Goal: Task Accomplishment & Management: Complete application form

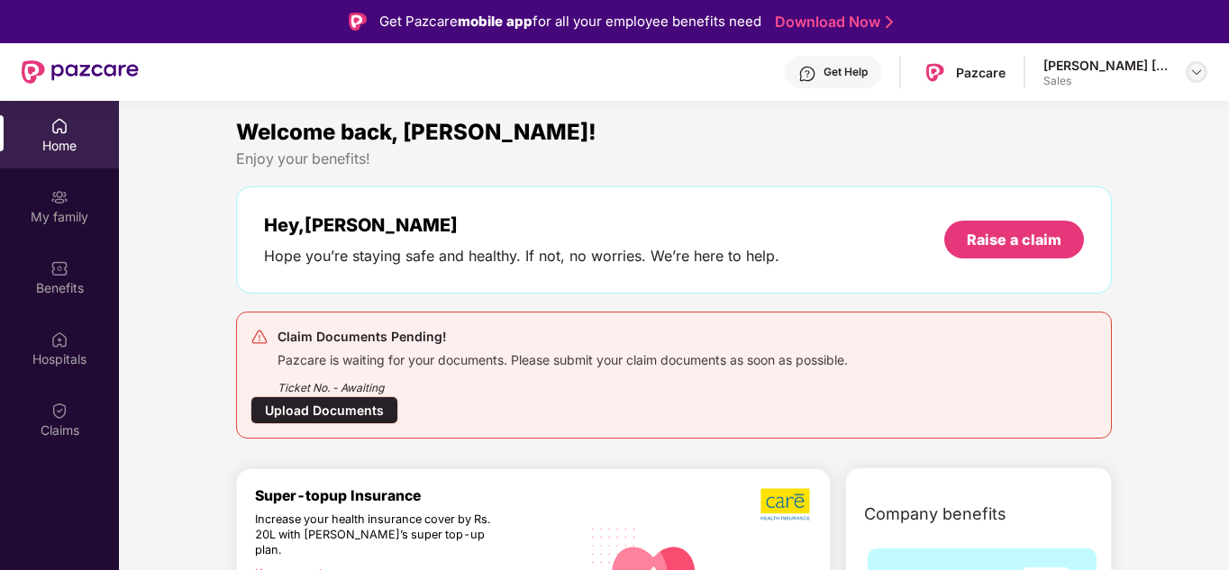
click at [1193, 78] on img at bounding box center [1196, 72] width 14 height 14
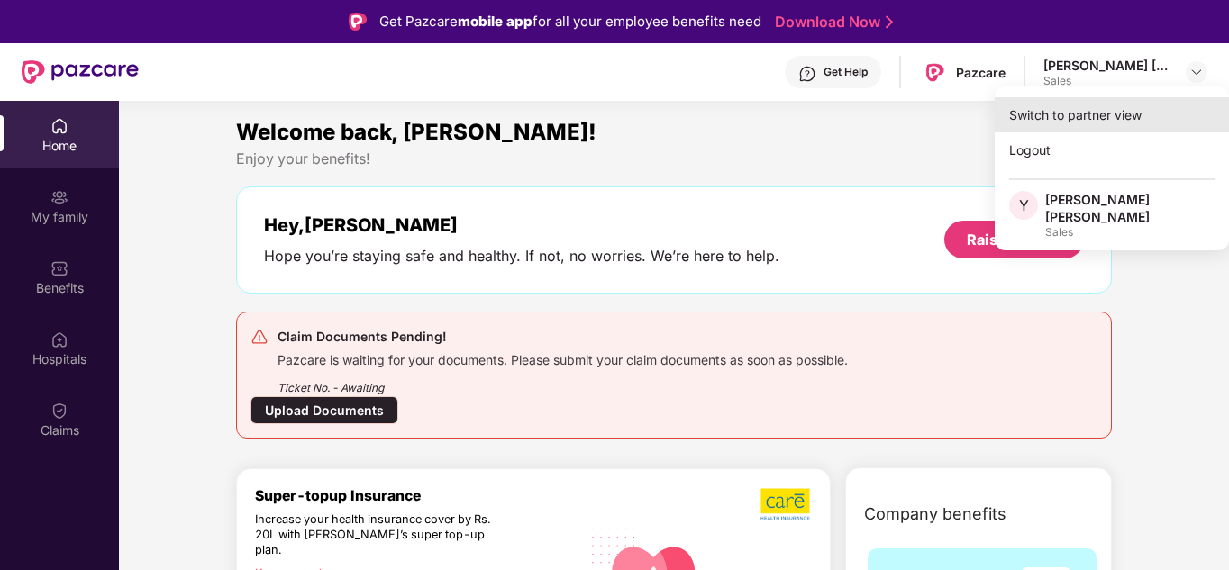
click at [1068, 126] on div "Switch to partner view" at bounding box center [1112, 114] width 234 height 35
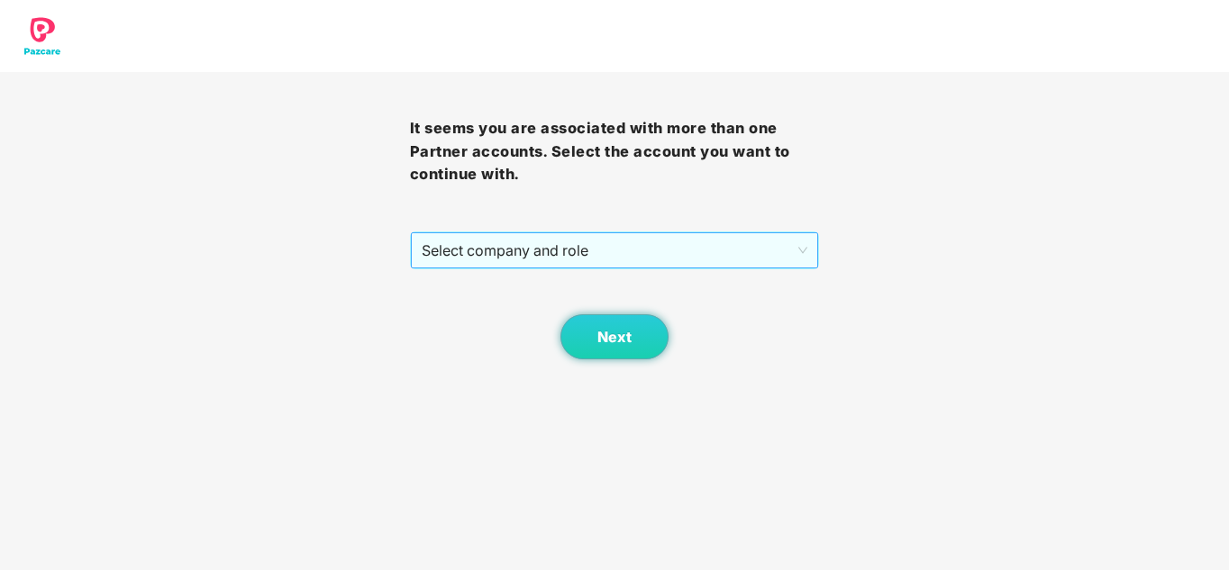
click at [643, 238] on span "Select company and role" at bounding box center [615, 250] width 386 height 34
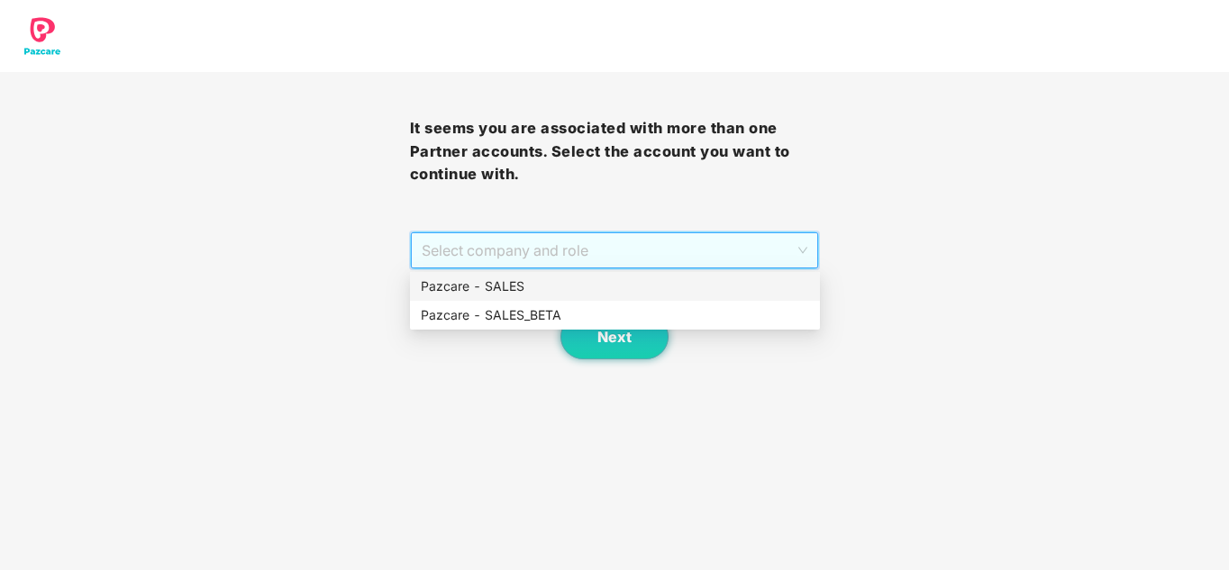
click at [574, 279] on div "Pazcare - SALES" at bounding box center [615, 287] width 388 height 20
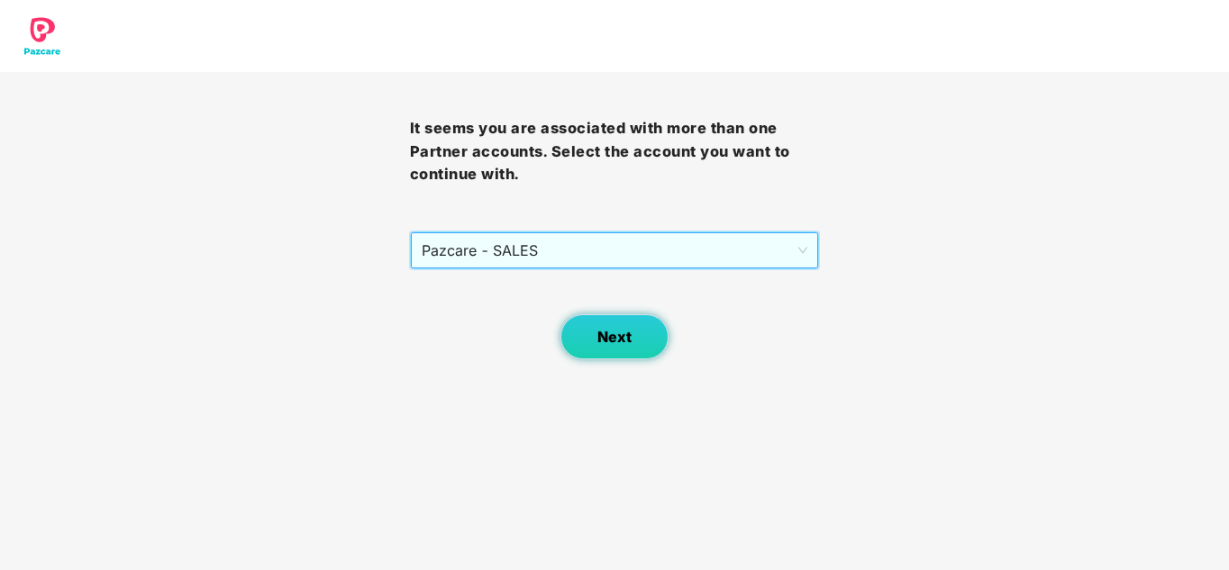
click at [586, 336] on button "Next" at bounding box center [614, 336] width 108 height 45
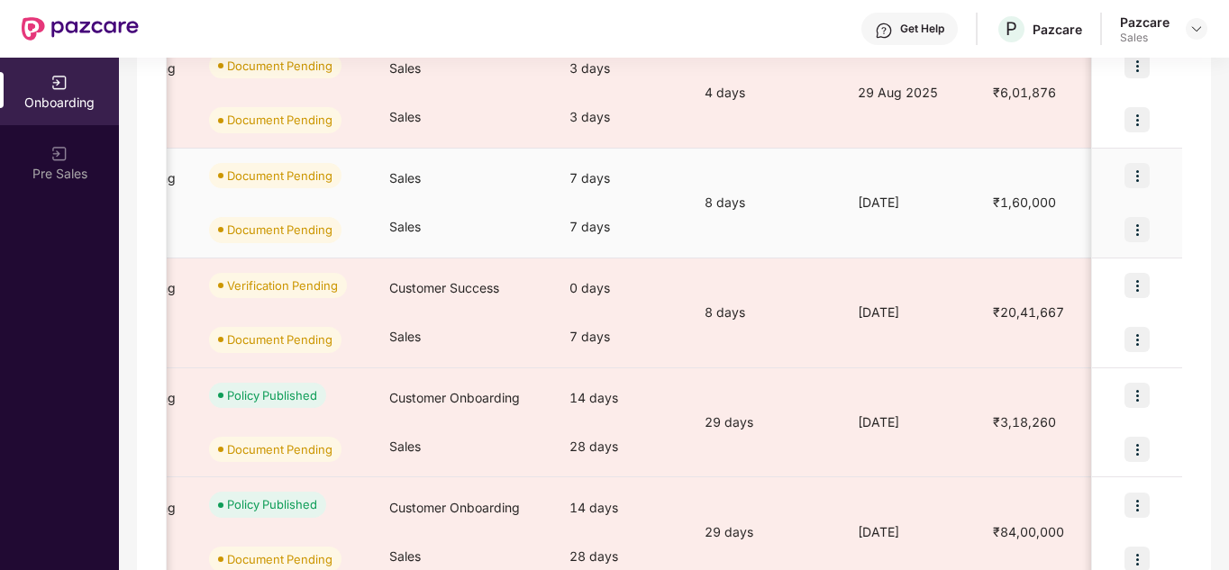
scroll to position [0, 560]
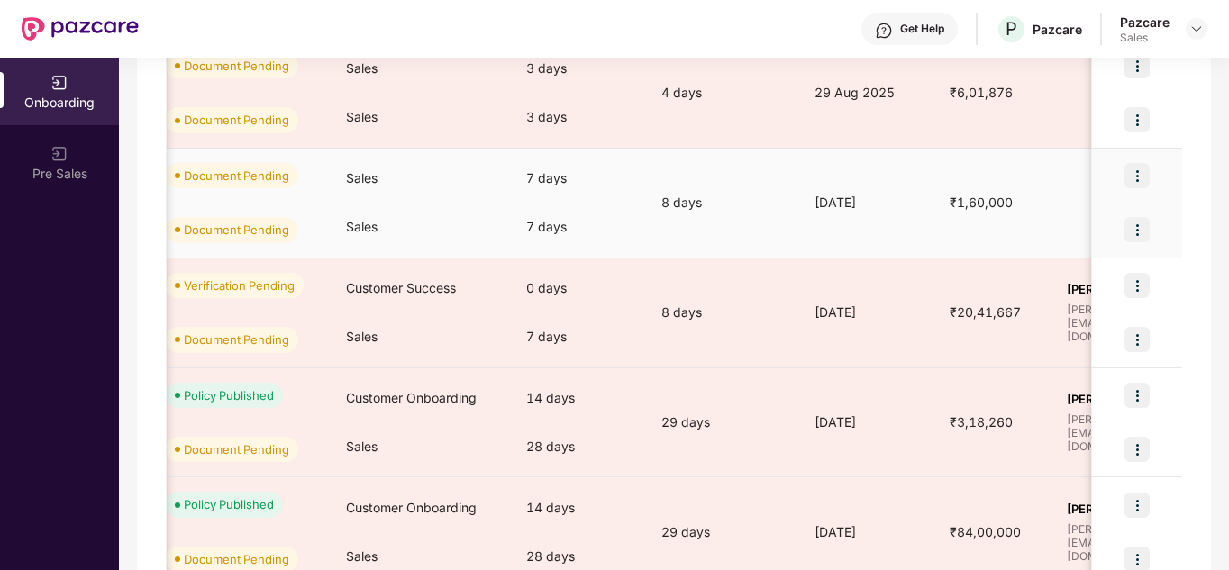
click at [1131, 180] on img at bounding box center [1136, 175] width 25 height 25
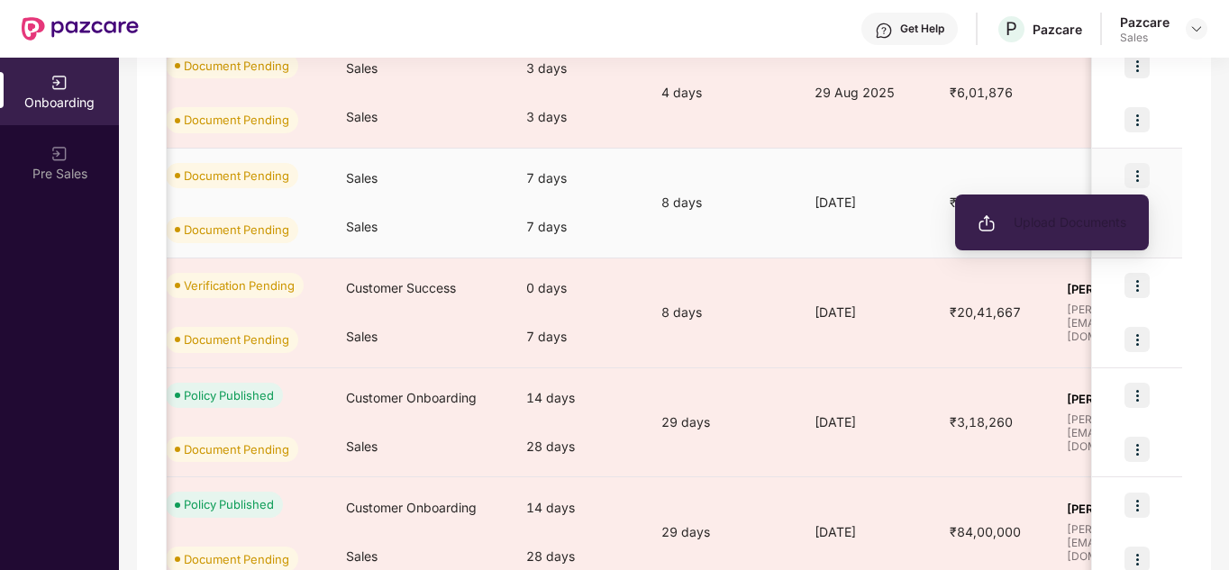
click at [1096, 214] on span "Upload Documents" at bounding box center [1051, 223] width 149 height 20
click at [1016, 224] on span "Upload Documents" at bounding box center [1051, 223] width 149 height 20
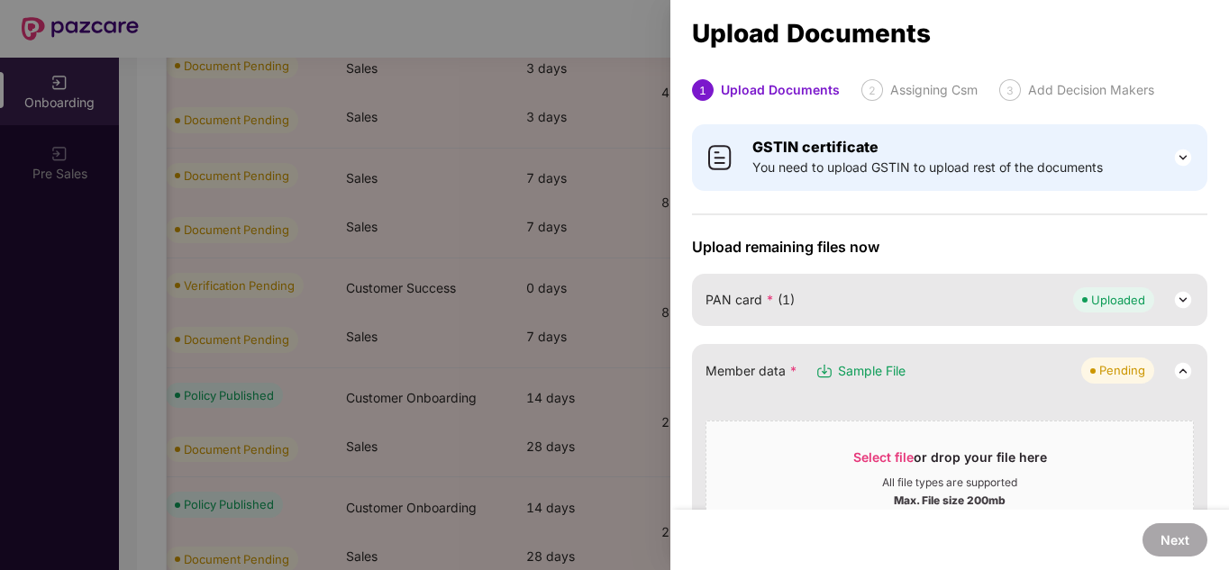
scroll to position [180, 0]
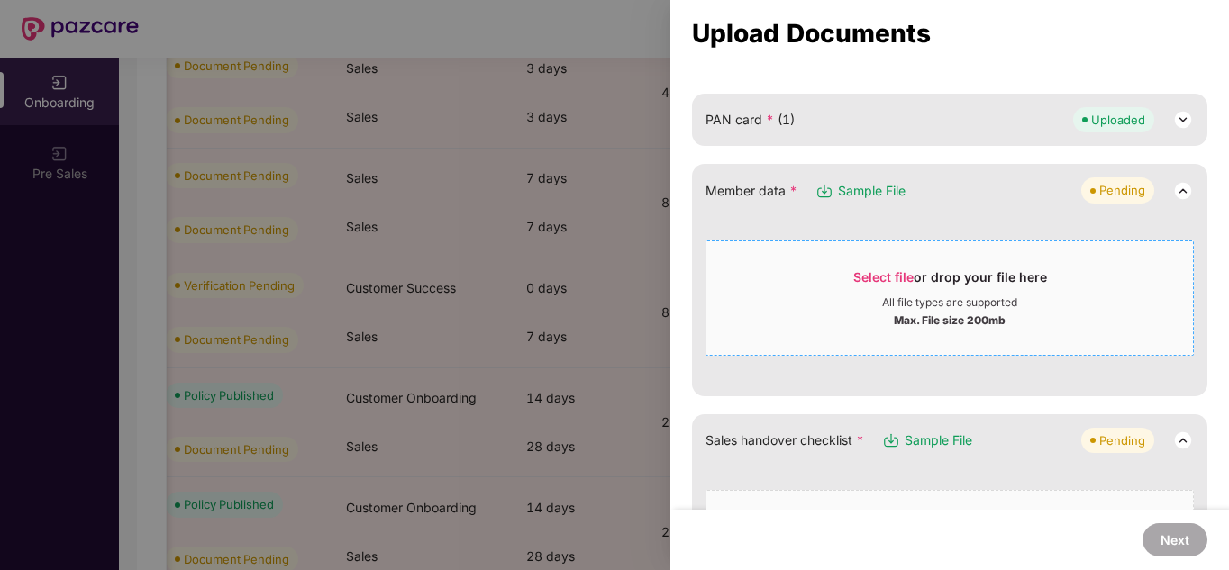
click at [989, 277] on div "Select file or drop your file here" at bounding box center [950, 281] width 194 height 27
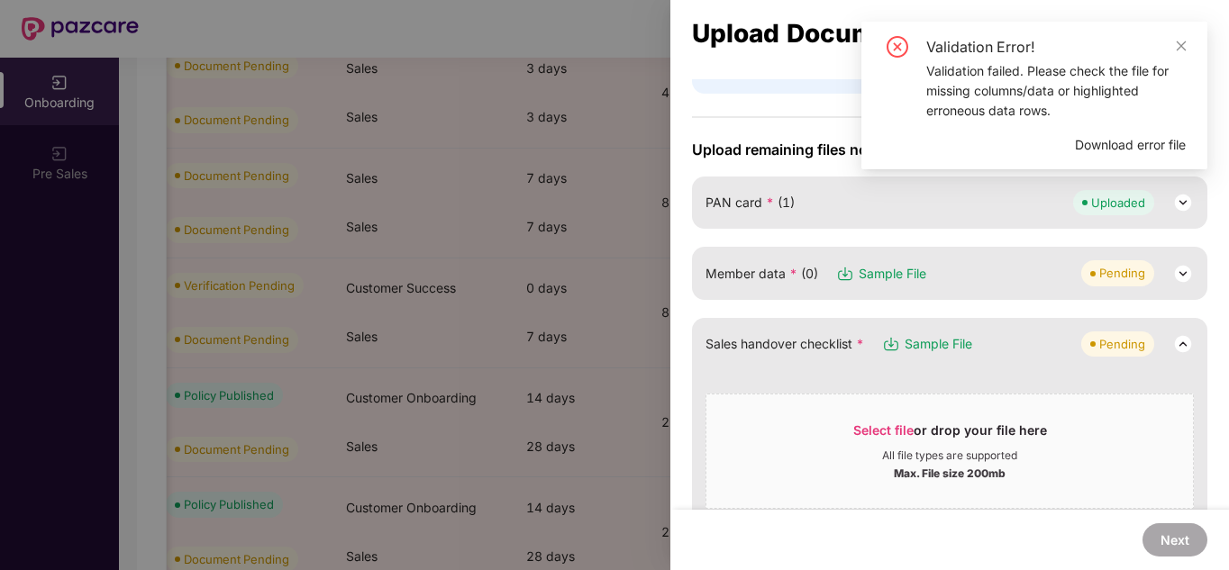
scroll to position [166, 0]
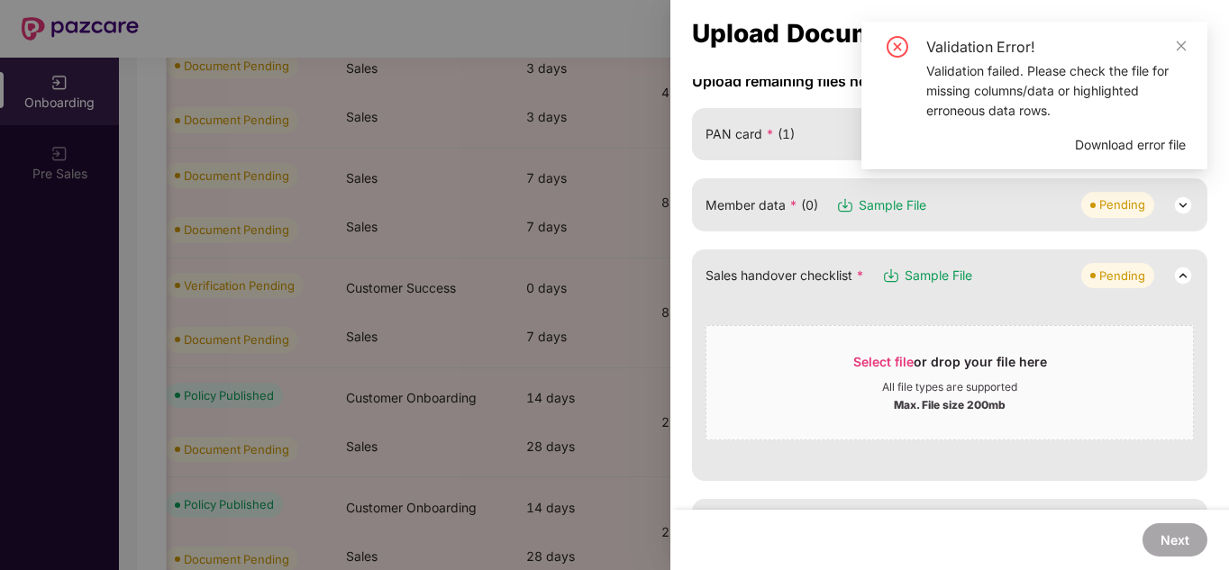
click at [1178, 208] on img at bounding box center [1183, 206] width 22 height 22
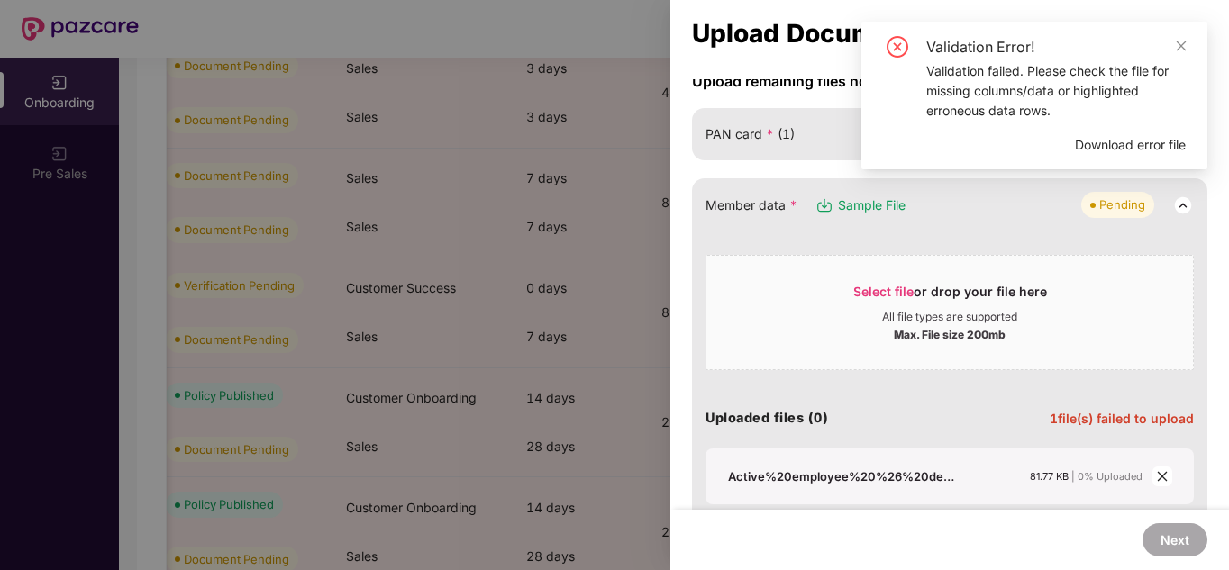
click at [1131, 143] on span "Download error file" at bounding box center [1130, 145] width 111 height 20
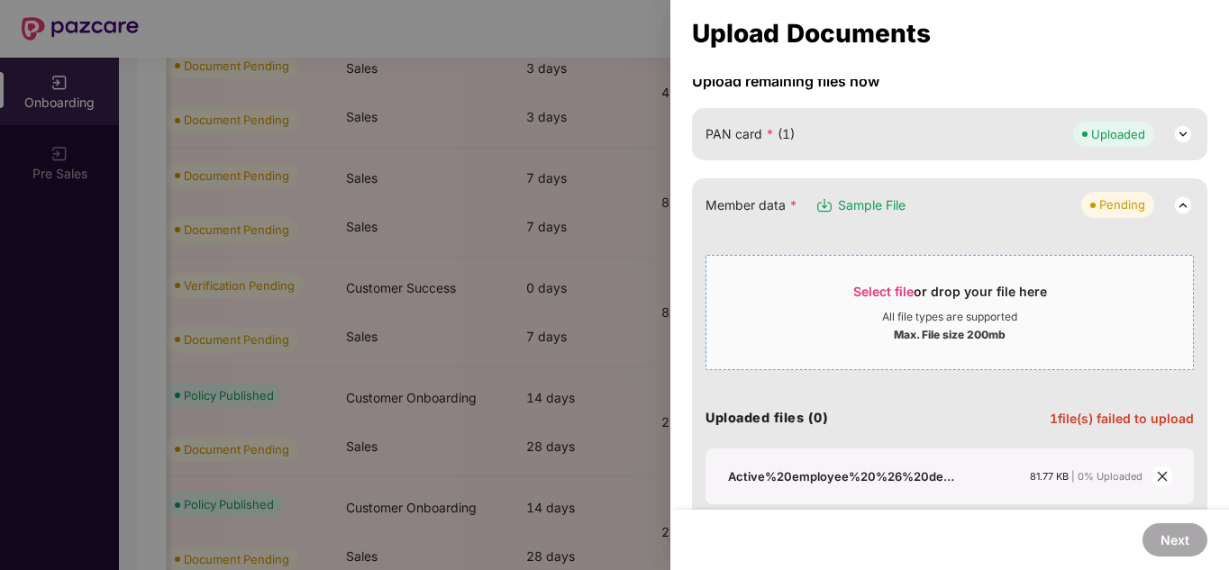
scroll to position [303, 0]
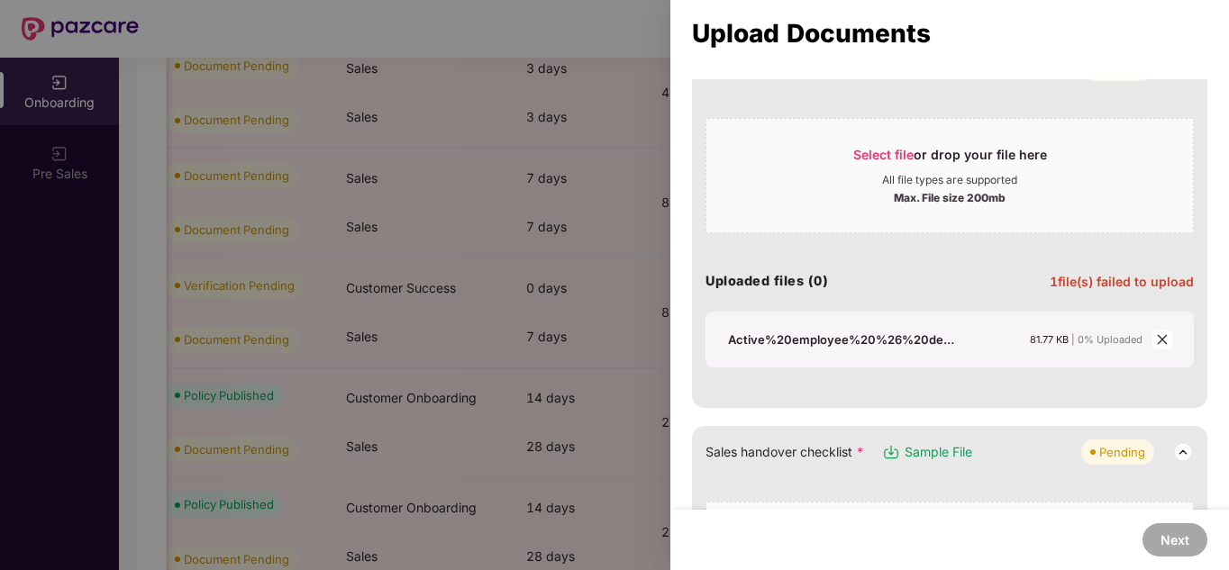
click at [1159, 339] on icon "close" at bounding box center [1162, 339] width 10 height 10
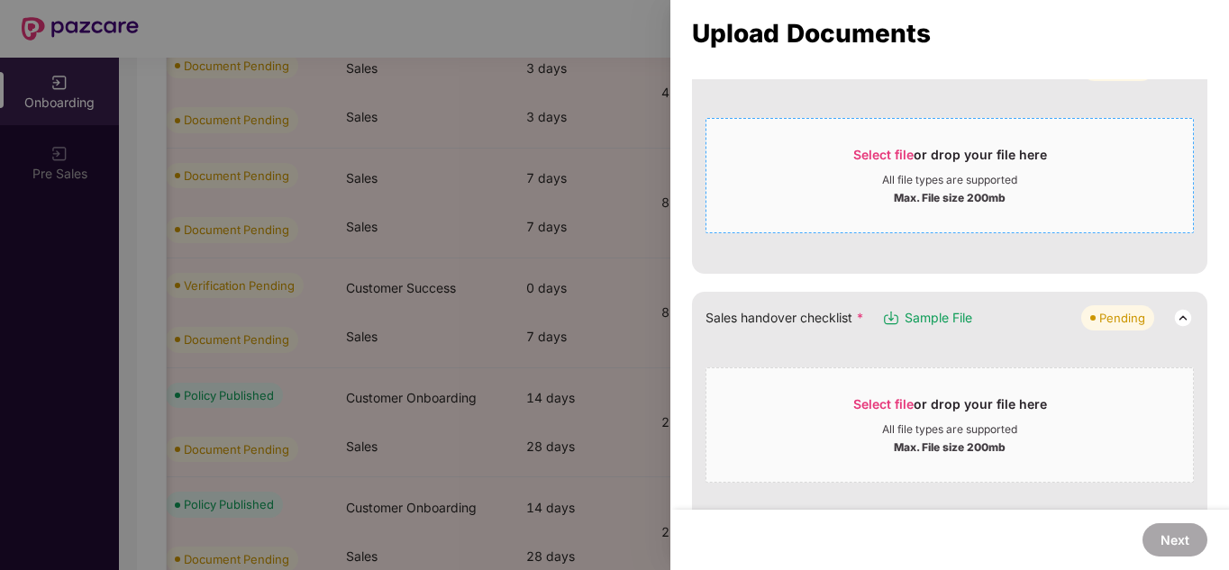
click at [916, 197] on div "Max. File size 200mb" at bounding box center [950, 196] width 112 height 18
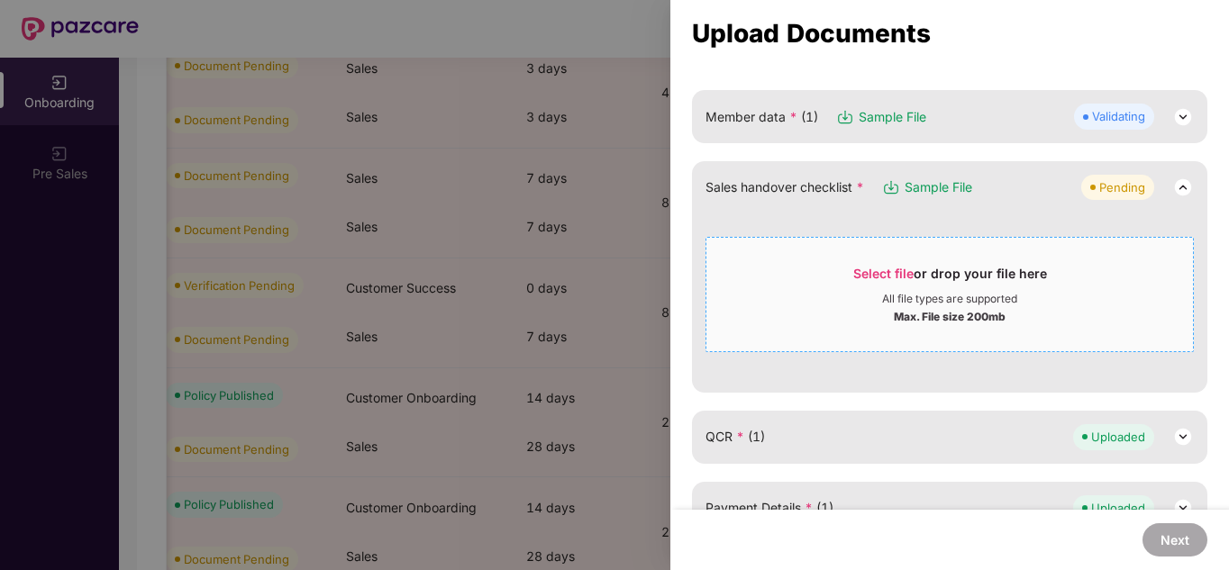
scroll to position [168, 0]
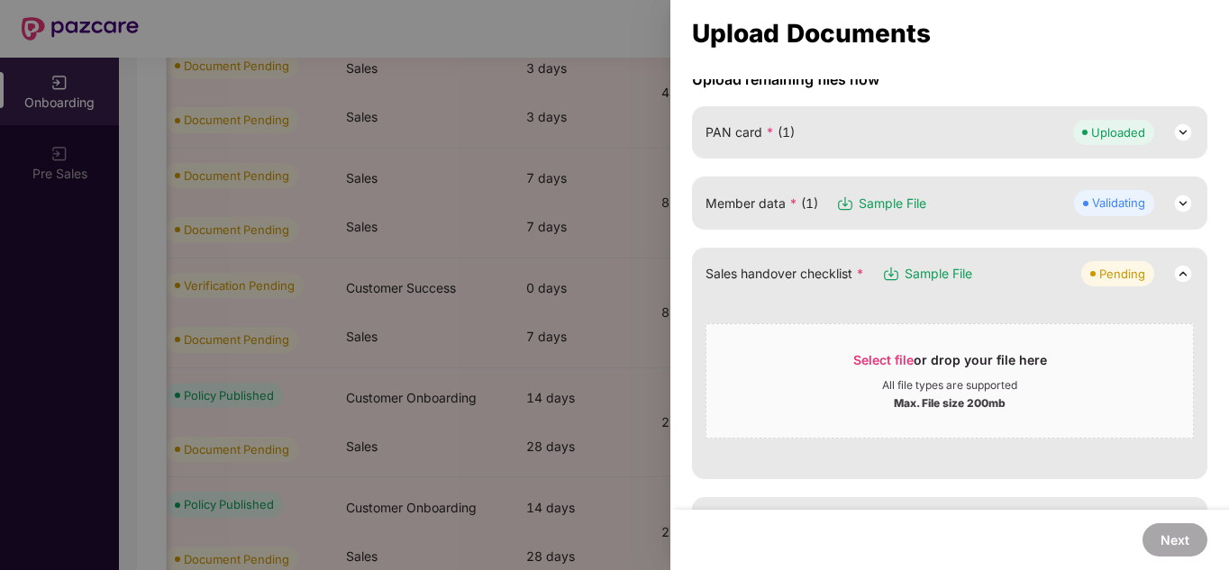
click at [1172, 200] on img at bounding box center [1183, 204] width 22 height 22
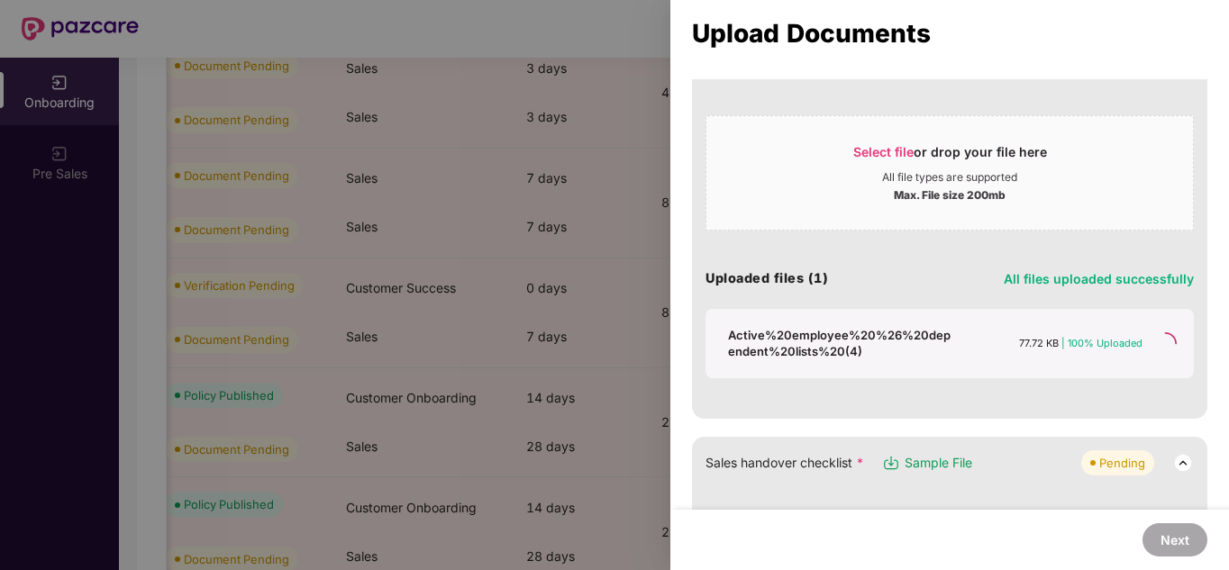
scroll to position [305, 0]
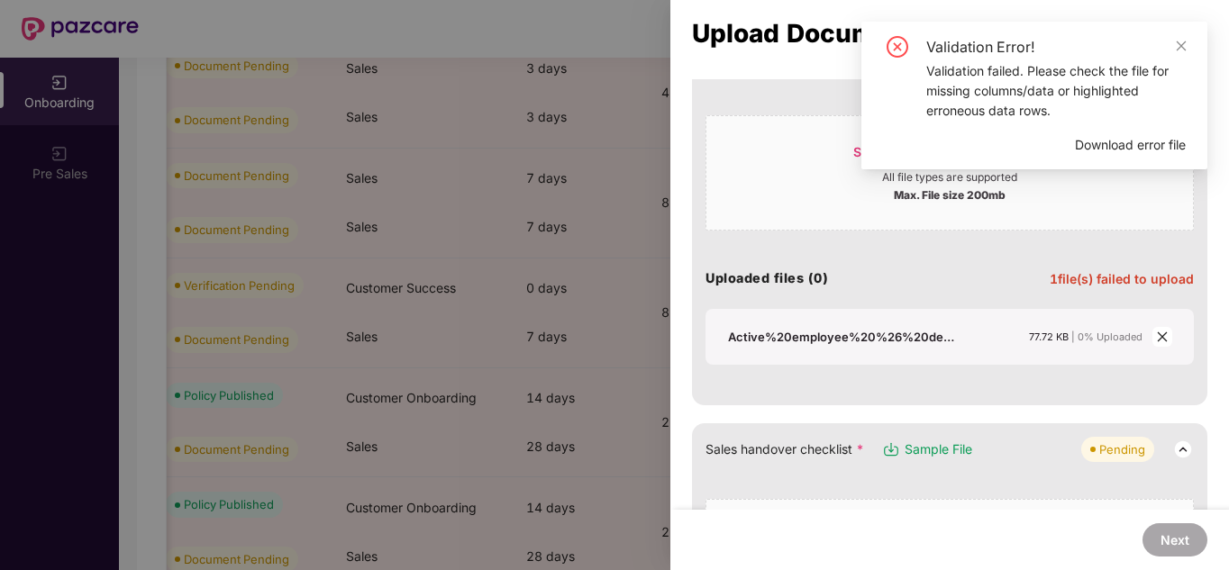
click at [1153, 141] on span "Download error file" at bounding box center [1130, 145] width 111 height 20
click at [1179, 45] on icon "close" at bounding box center [1181, 46] width 13 height 13
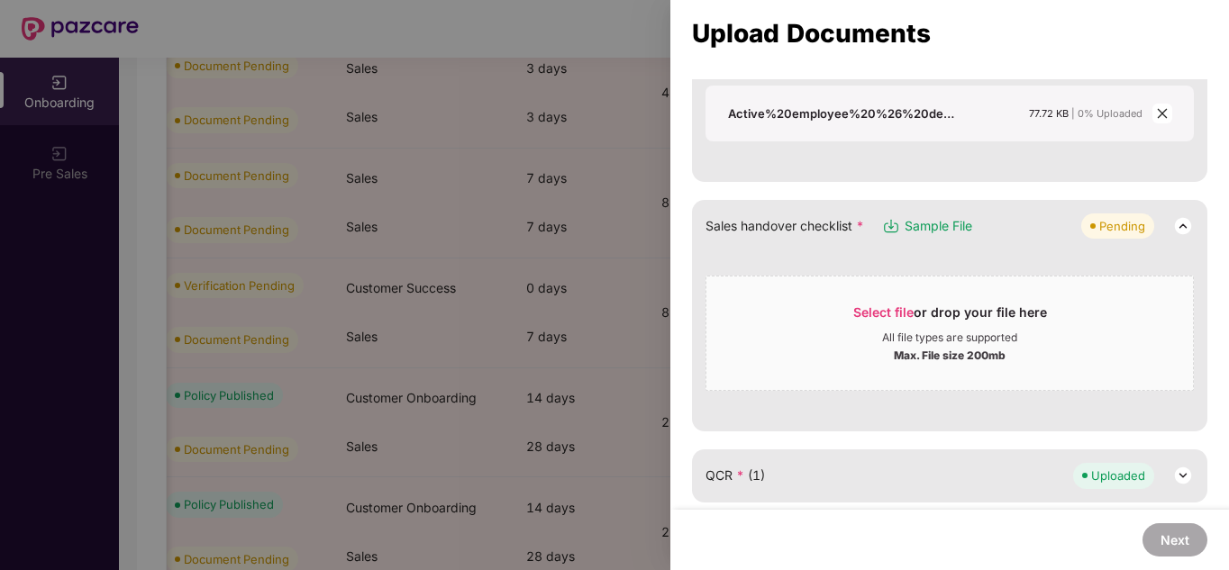
scroll to position [529, 0]
click at [852, 336] on div "All file types are supported" at bounding box center [949, 338] width 486 height 14
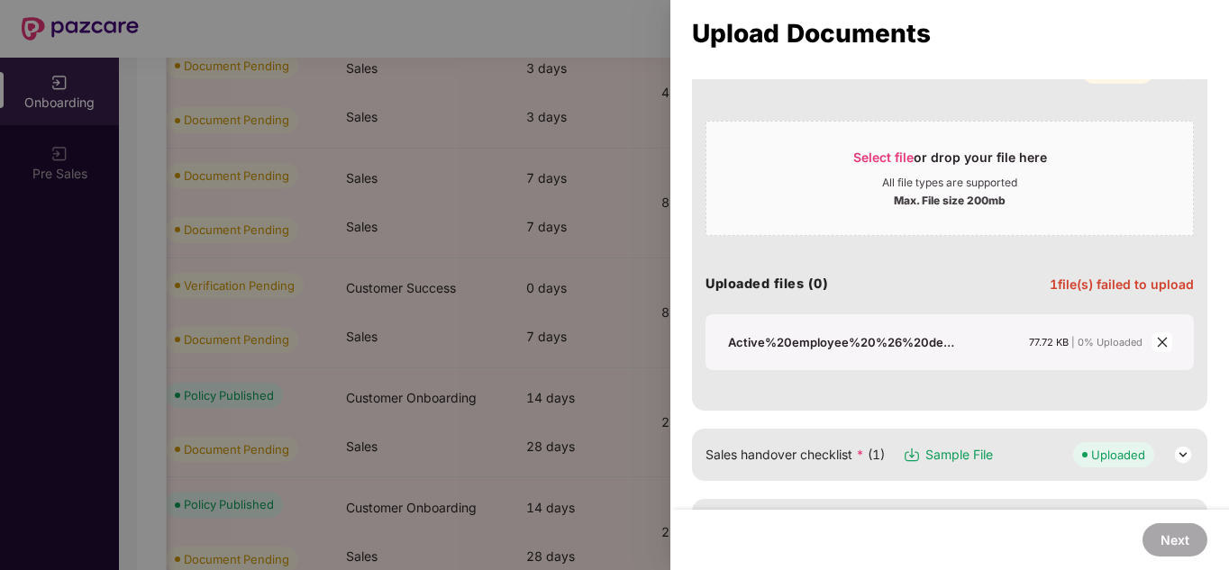
scroll to position [300, 0]
click at [1158, 339] on icon "close" at bounding box center [1162, 342] width 13 height 13
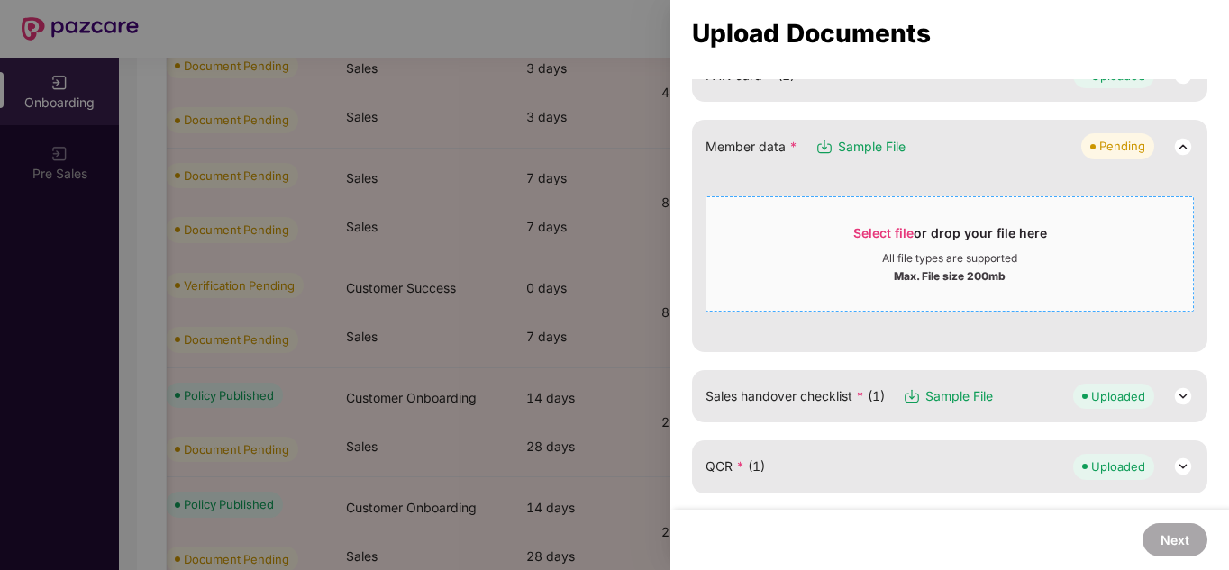
scroll to position [225, 0]
click at [942, 271] on div "Max. File size 200mb" at bounding box center [950, 274] width 112 height 18
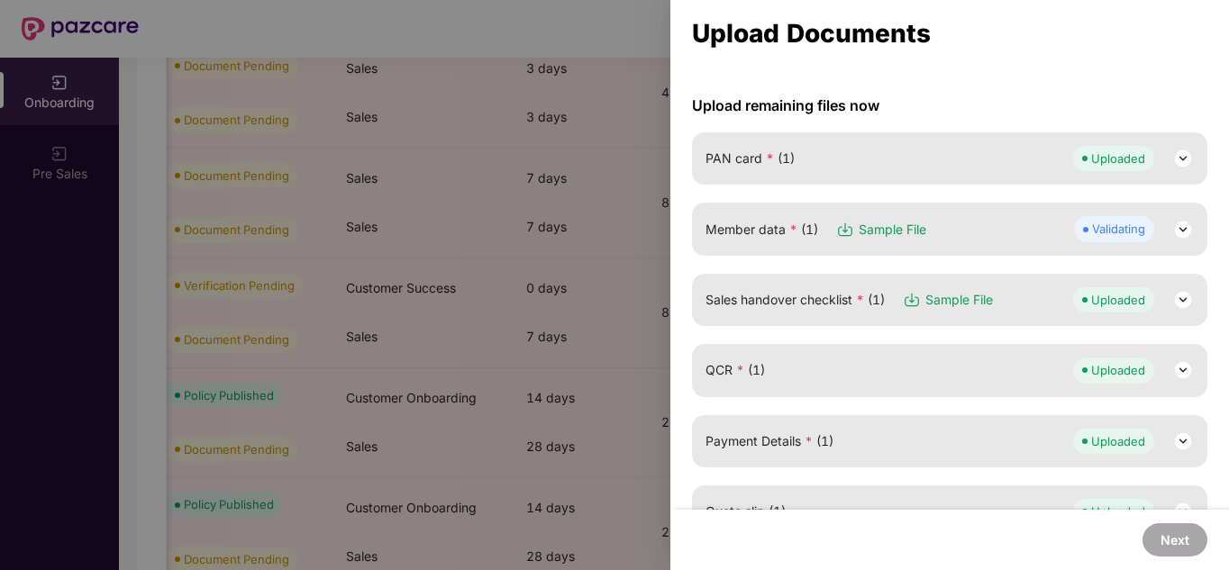
scroll to position [141, 0]
click at [1178, 228] on img at bounding box center [1183, 230] width 22 height 22
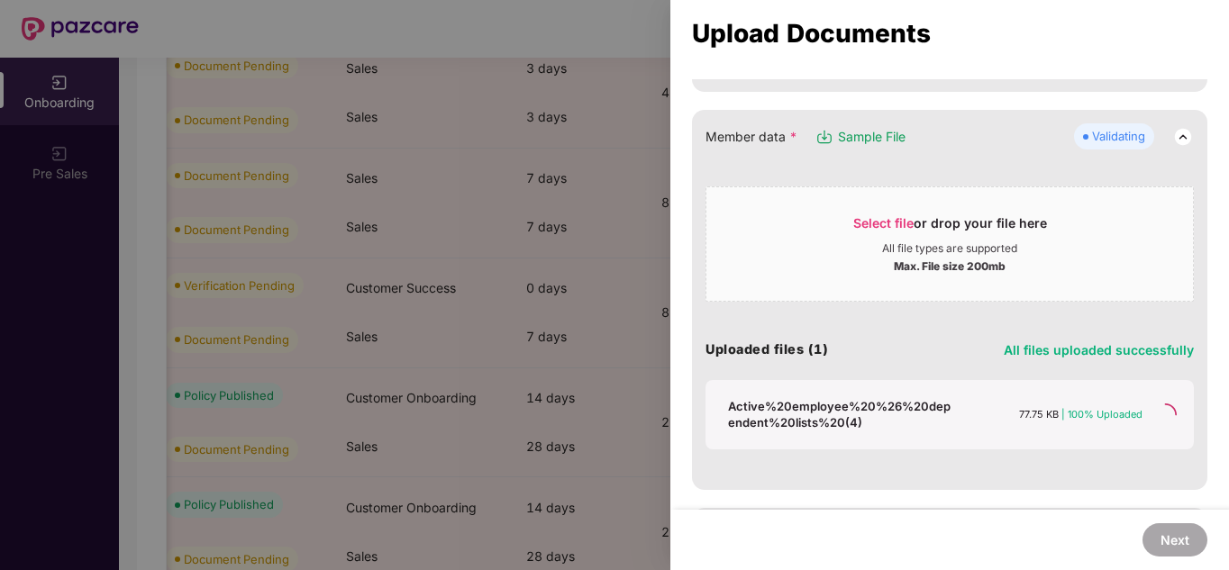
scroll to position [235, 0]
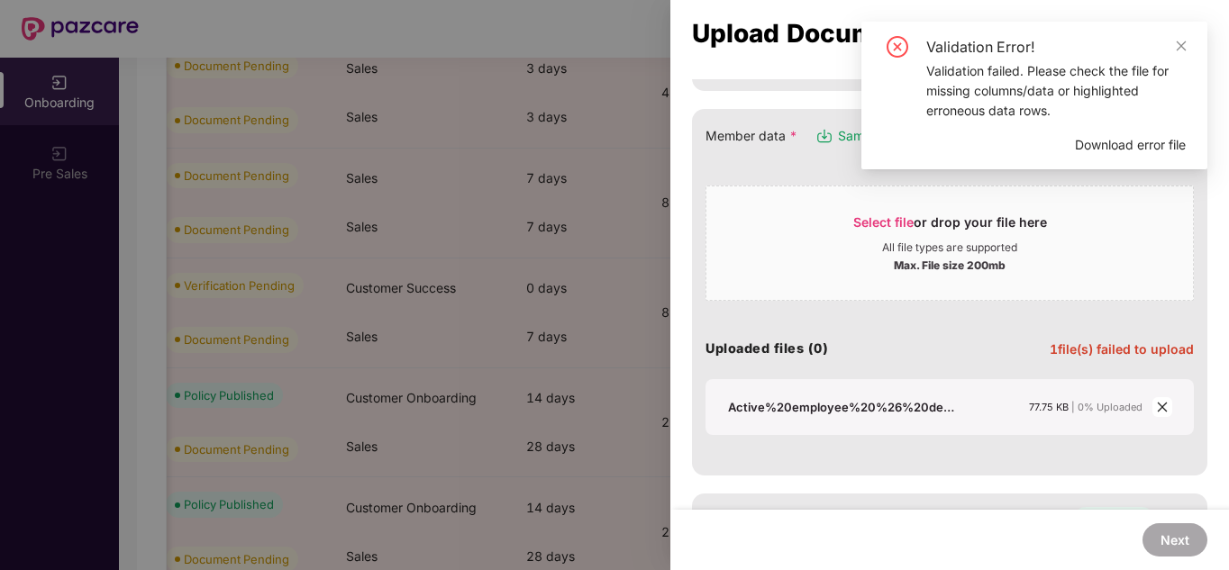
click at [1087, 140] on span "Download error file" at bounding box center [1130, 145] width 111 height 20
click at [1156, 406] on icon "close" at bounding box center [1162, 407] width 13 height 13
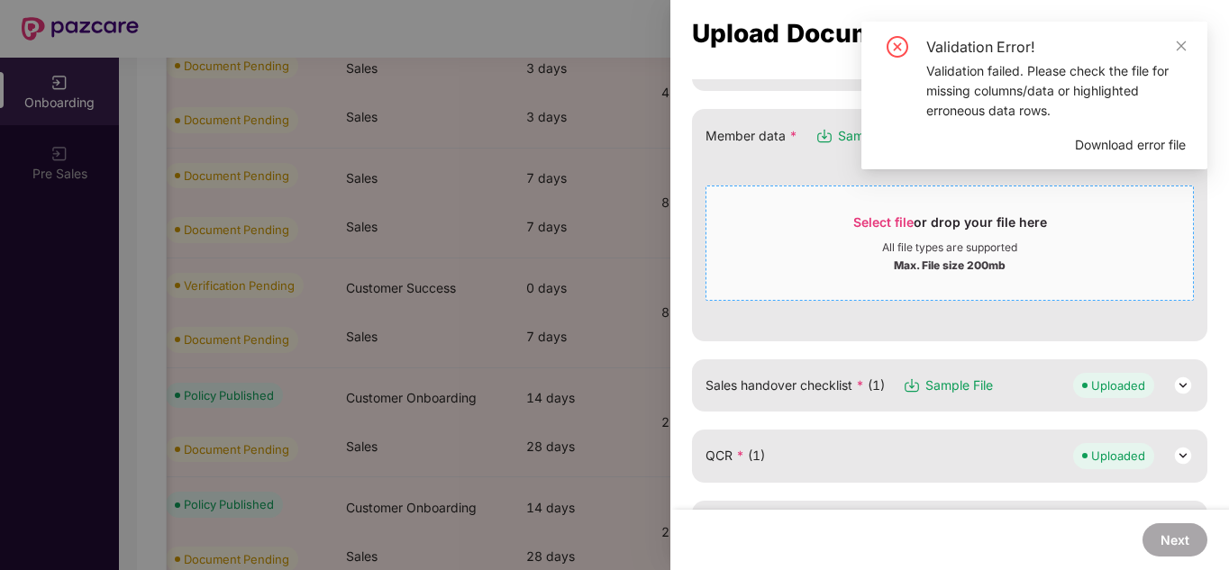
click at [926, 216] on div "Select file or drop your file here" at bounding box center [950, 227] width 194 height 27
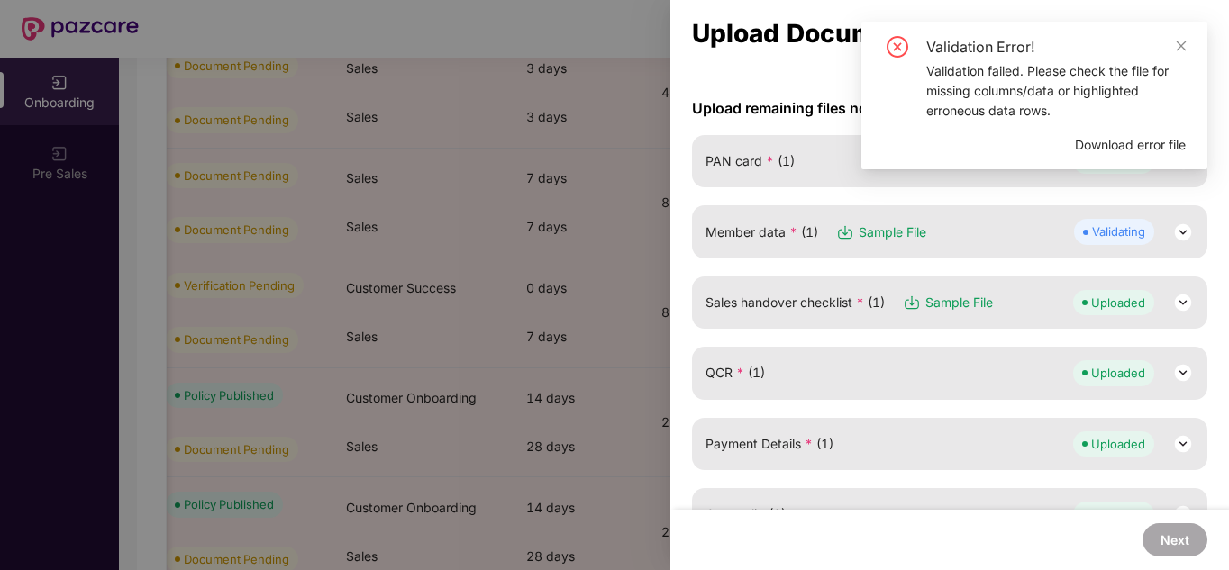
scroll to position [138, 0]
click at [1177, 46] on icon "close" at bounding box center [1181, 46] width 13 height 13
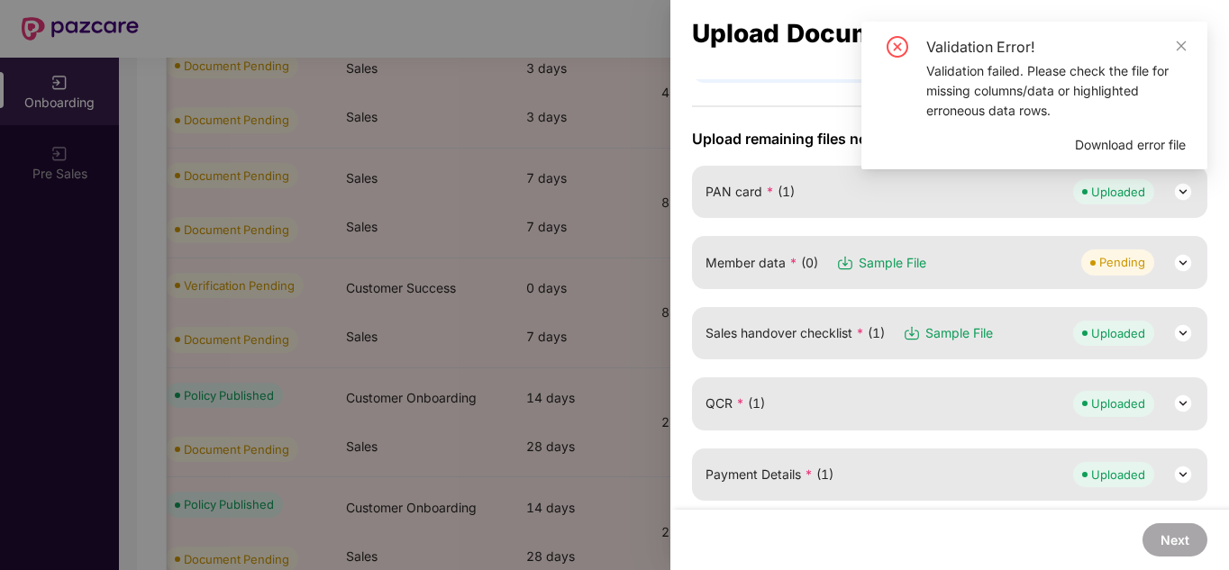
scroll to position [72, 0]
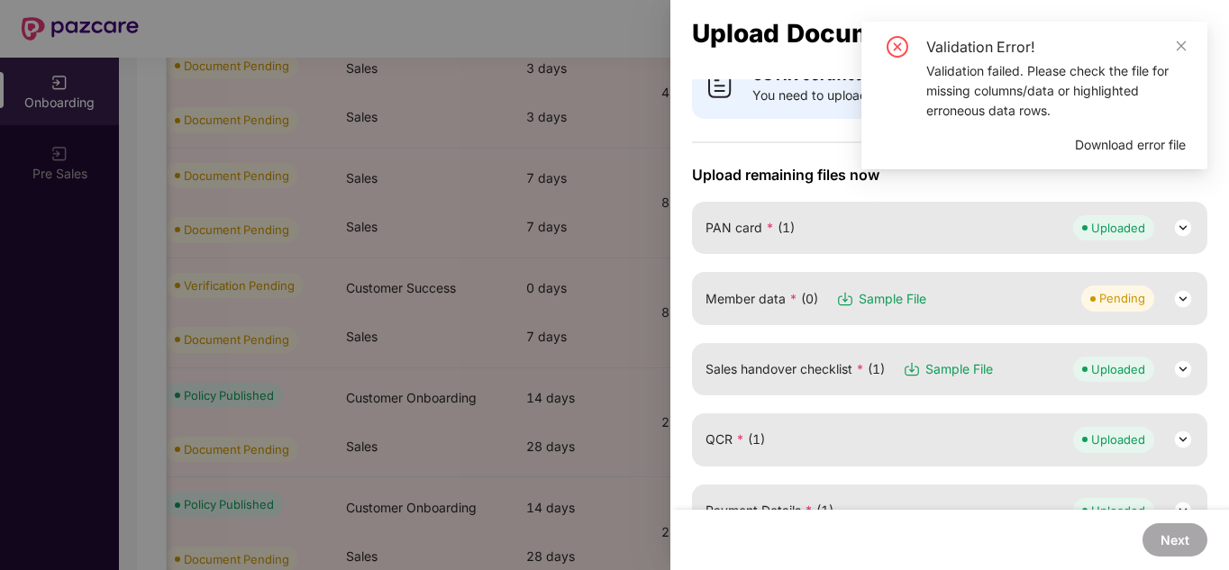
click at [1175, 295] on img at bounding box center [1183, 299] width 22 height 22
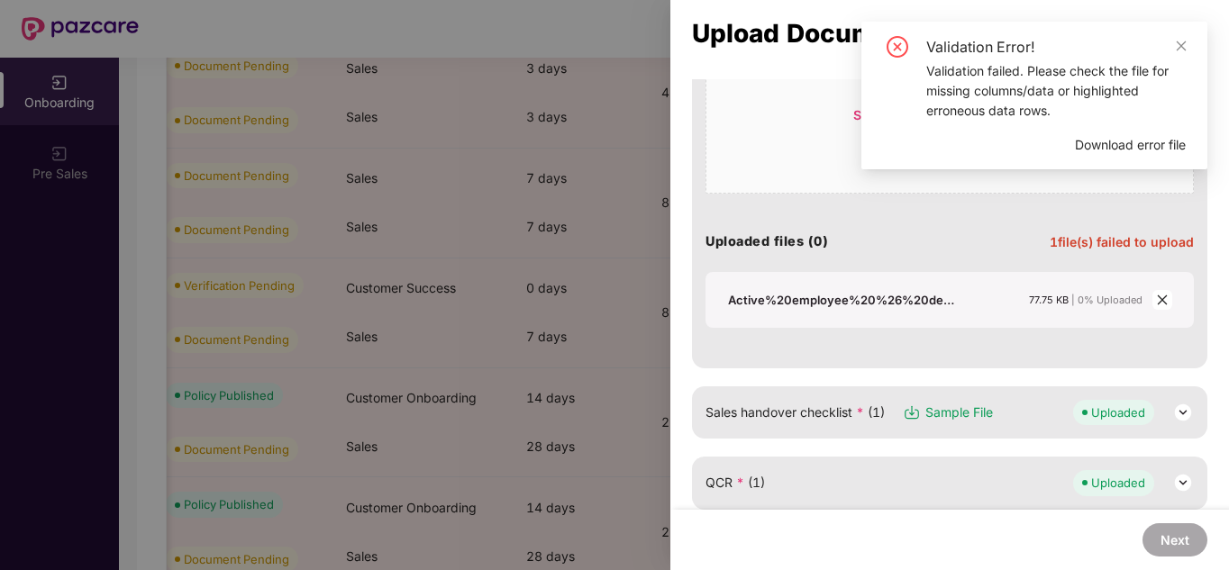
scroll to position [343, 0]
click at [1159, 301] on icon "close" at bounding box center [1162, 299] width 13 height 13
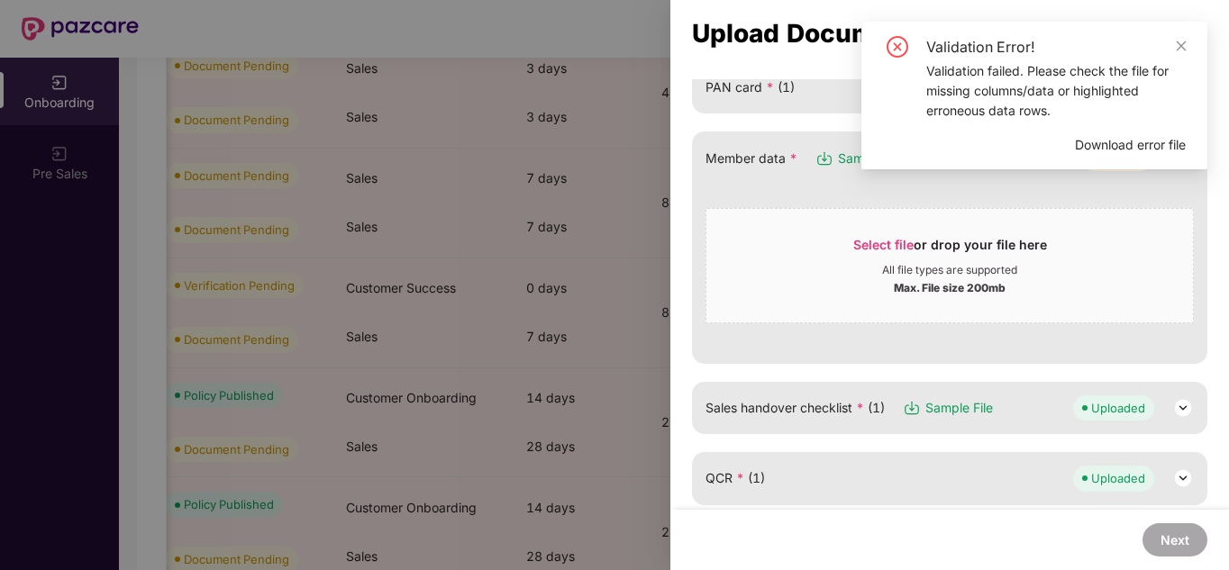
scroll to position [213, 0]
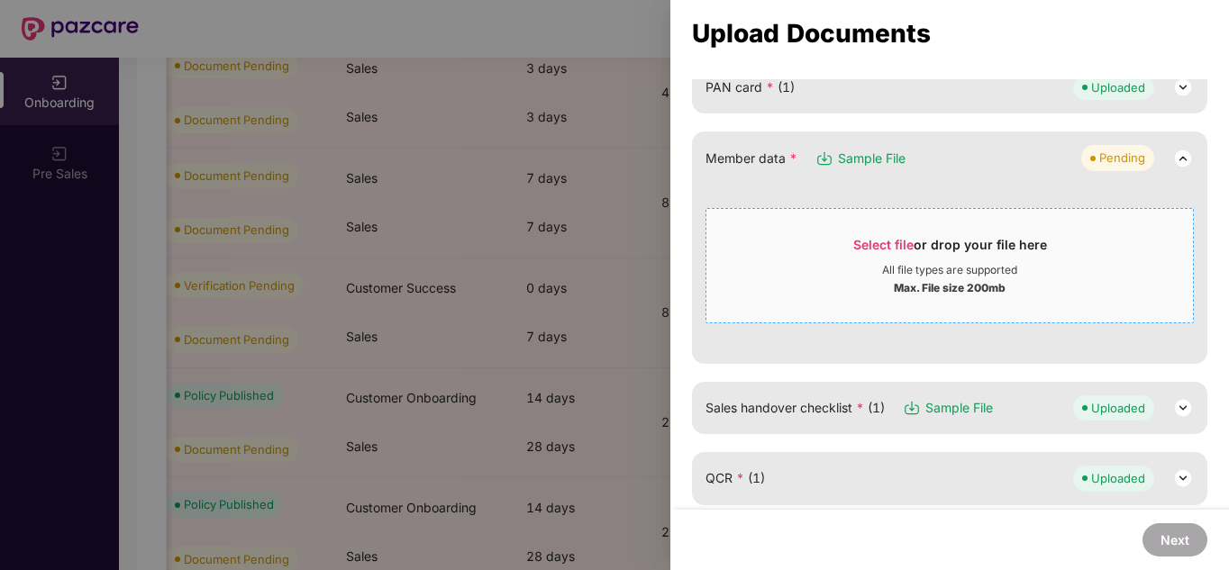
click at [849, 250] on div "Select file or drop your file here" at bounding box center [949, 249] width 486 height 27
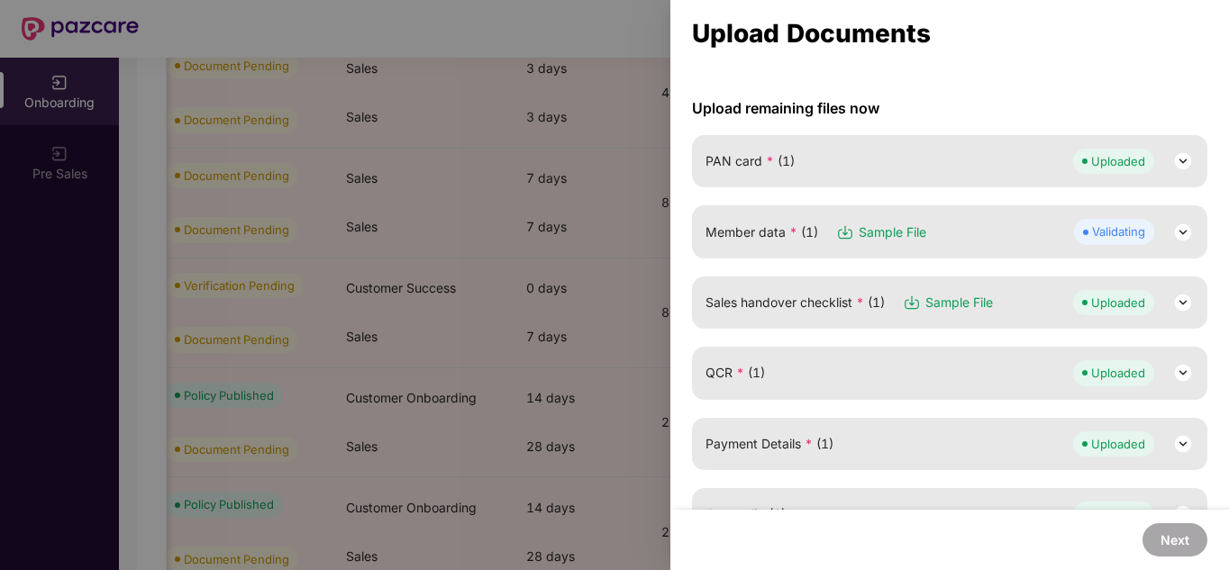
scroll to position [136, 0]
click at [1181, 234] on img at bounding box center [1183, 235] width 22 height 22
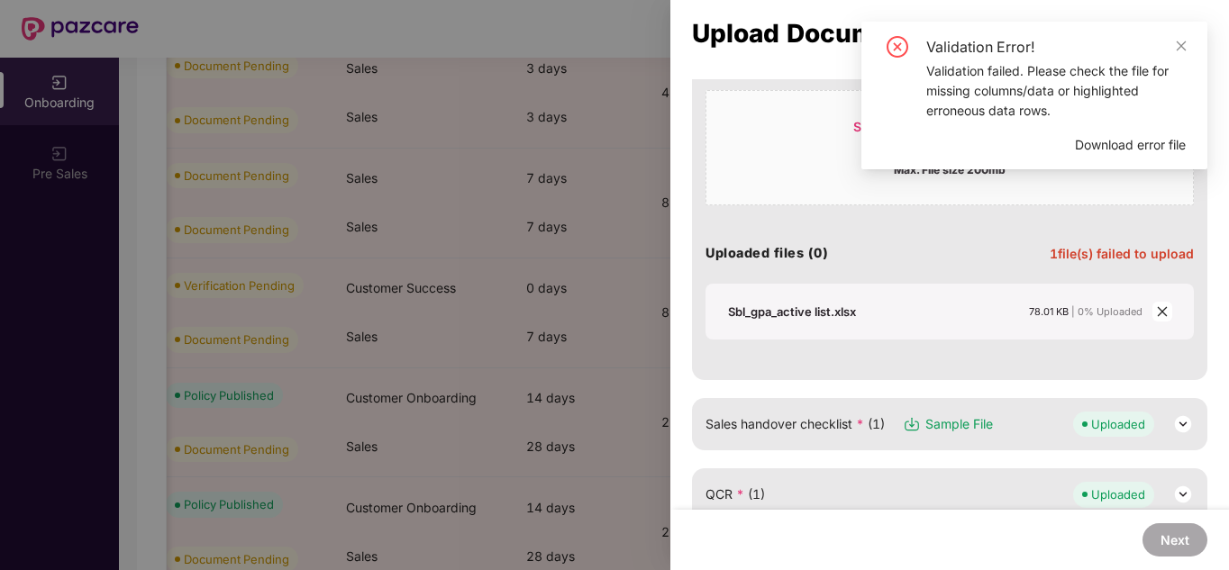
scroll to position [270, 0]
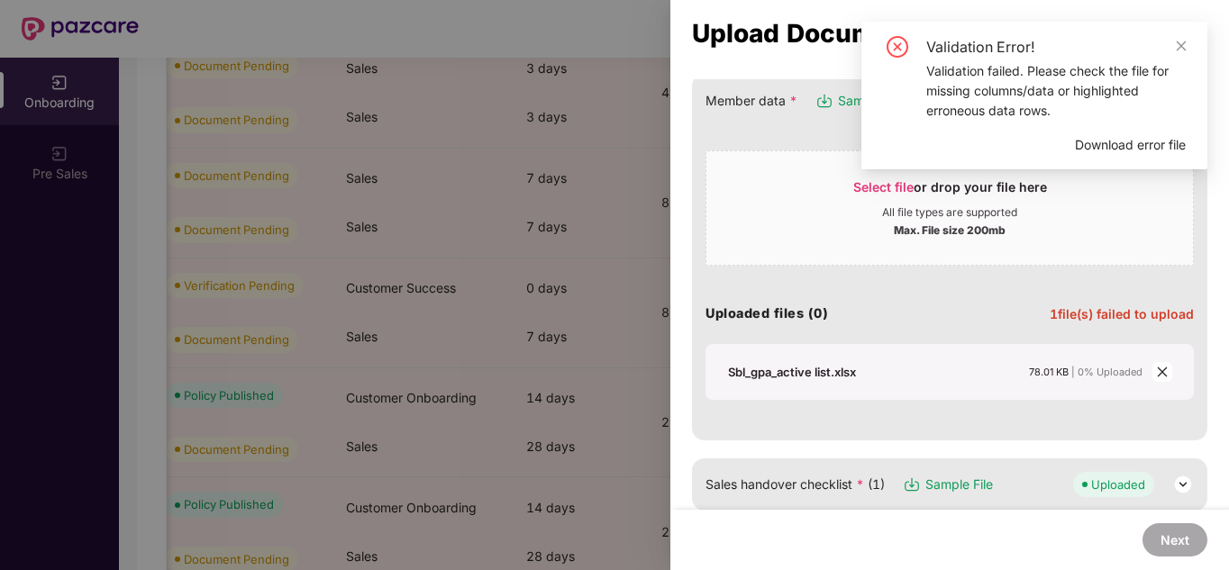
click at [1142, 141] on span "Download error file" at bounding box center [1130, 145] width 111 height 20
click at [1178, 48] on icon "close" at bounding box center [1182, 46] width 10 height 10
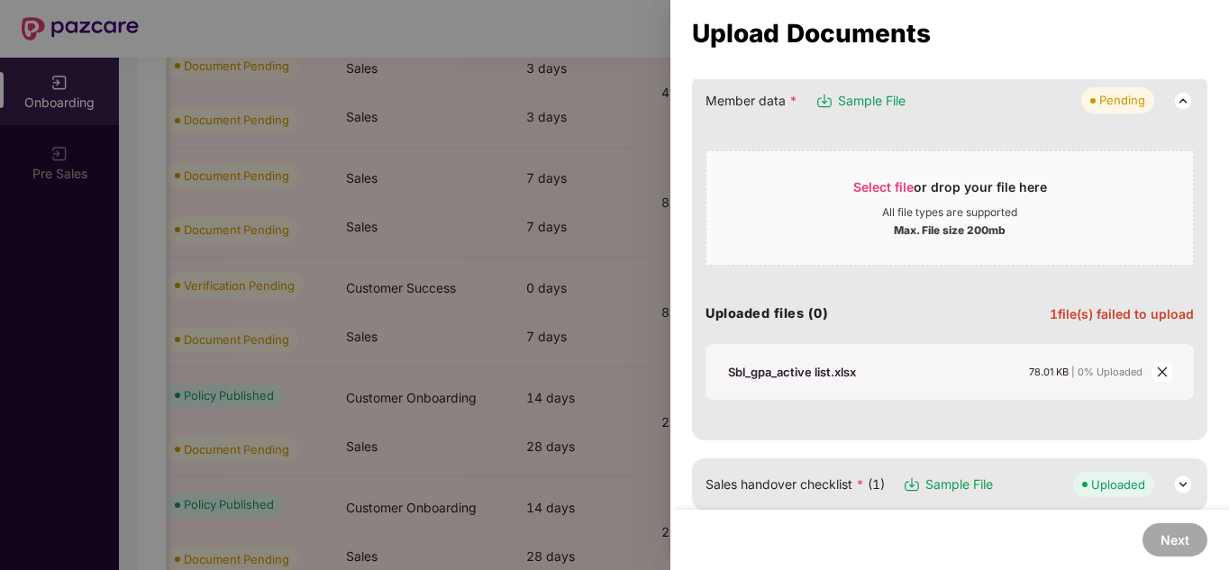
click at [1164, 369] on icon "close" at bounding box center [1162, 372] width 13 height 13
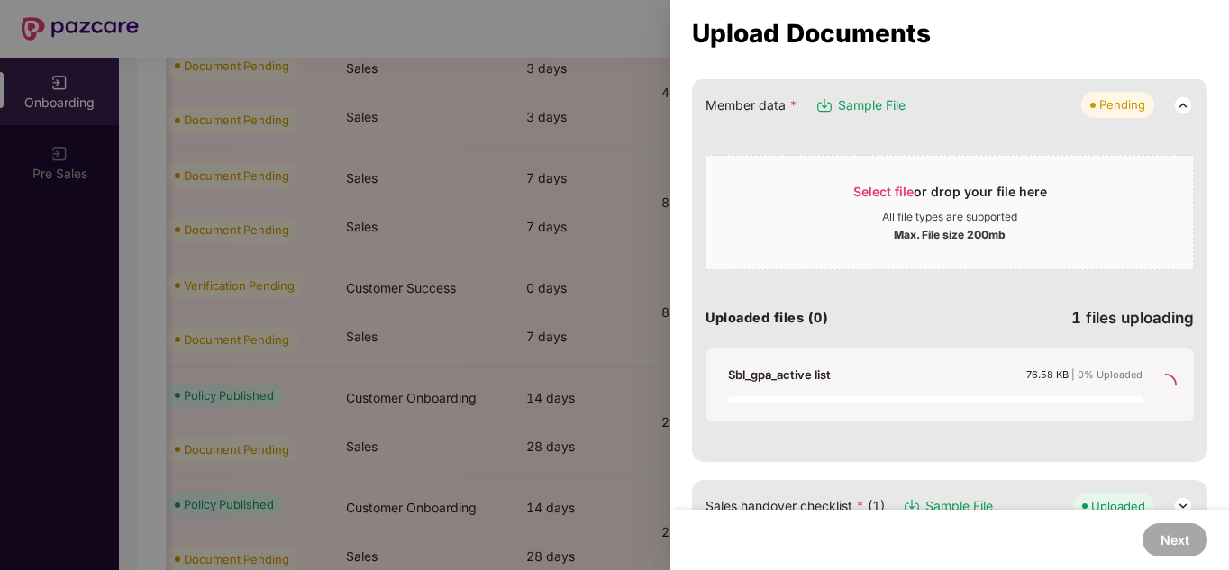
scroll to position [266, 0]
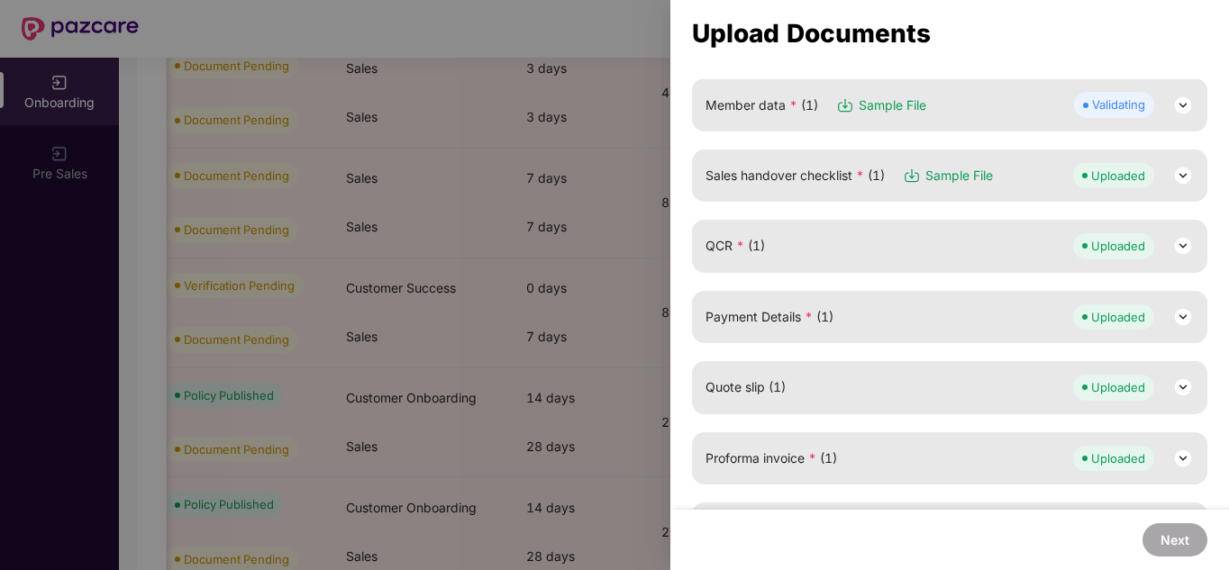
click at [1182, 104] on img at bounding box center [1183, 106] width 22 height 22
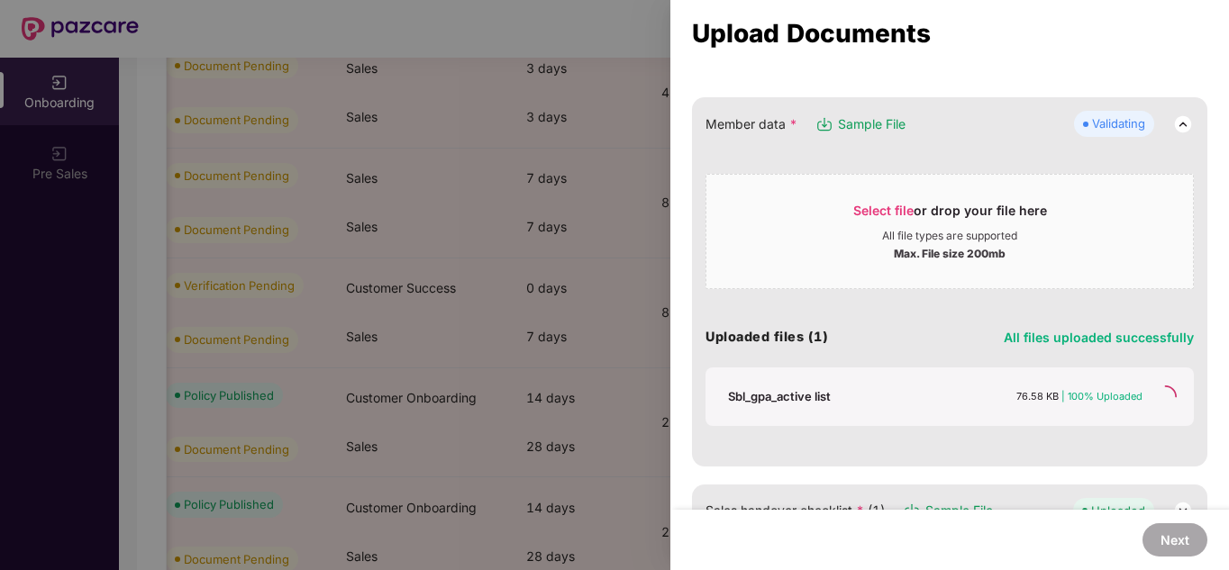
scroll to position [245, 0]
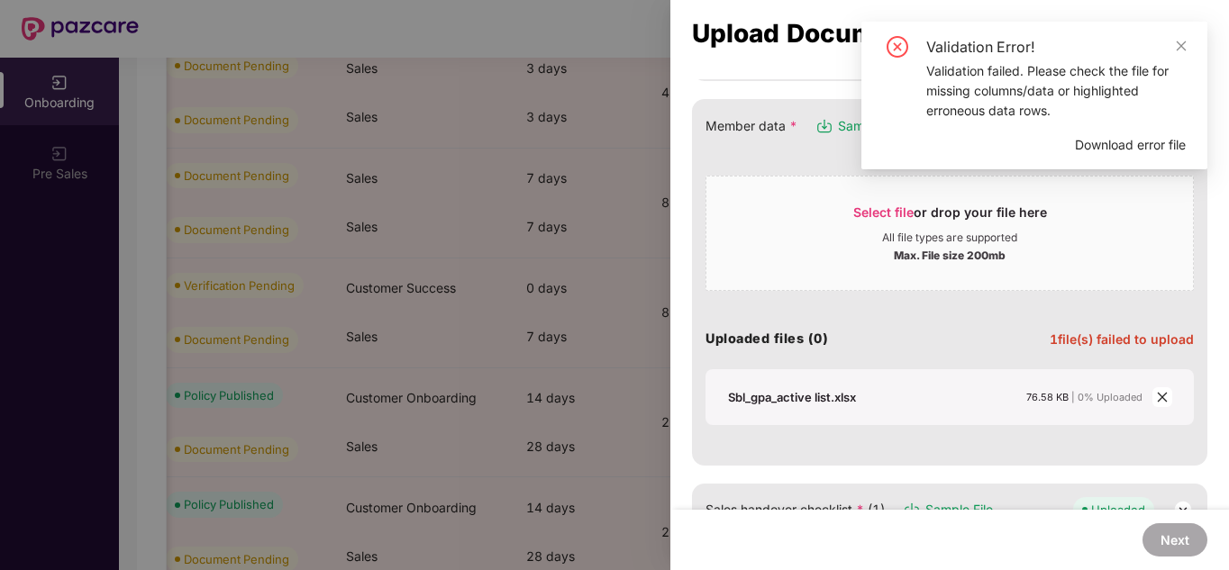
click at [1116, 141] on span "Download error file" at bounding box center [1130, 145] width 111 height 20
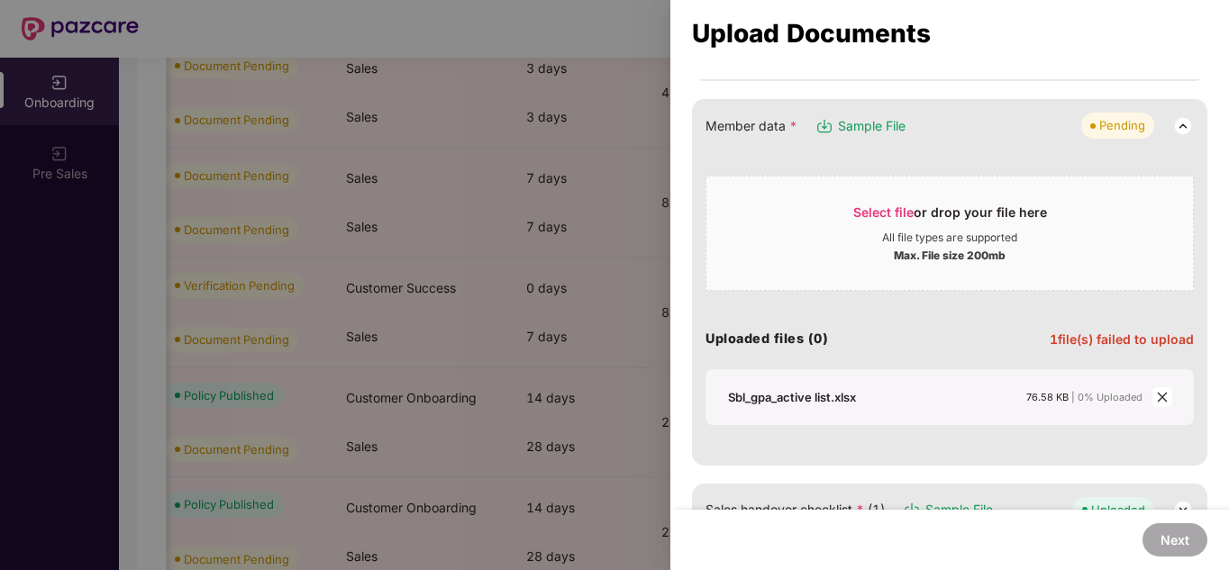
click at [1160, 393] on icon "close" at bounding box center [1162, 397] width 13 height 13
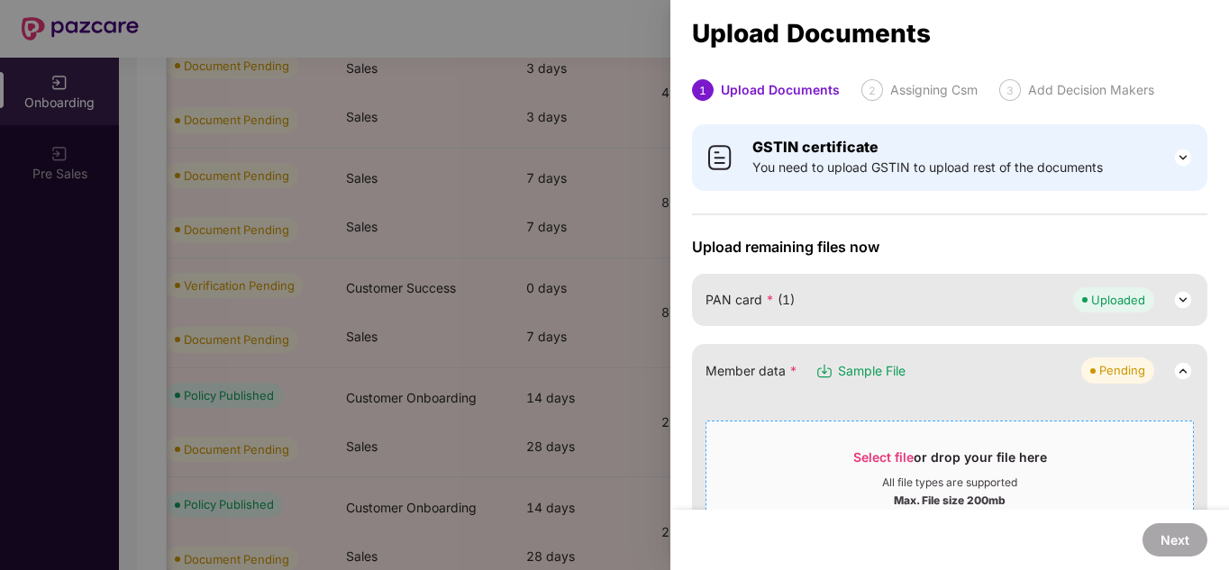
scroll to position [90, 0]
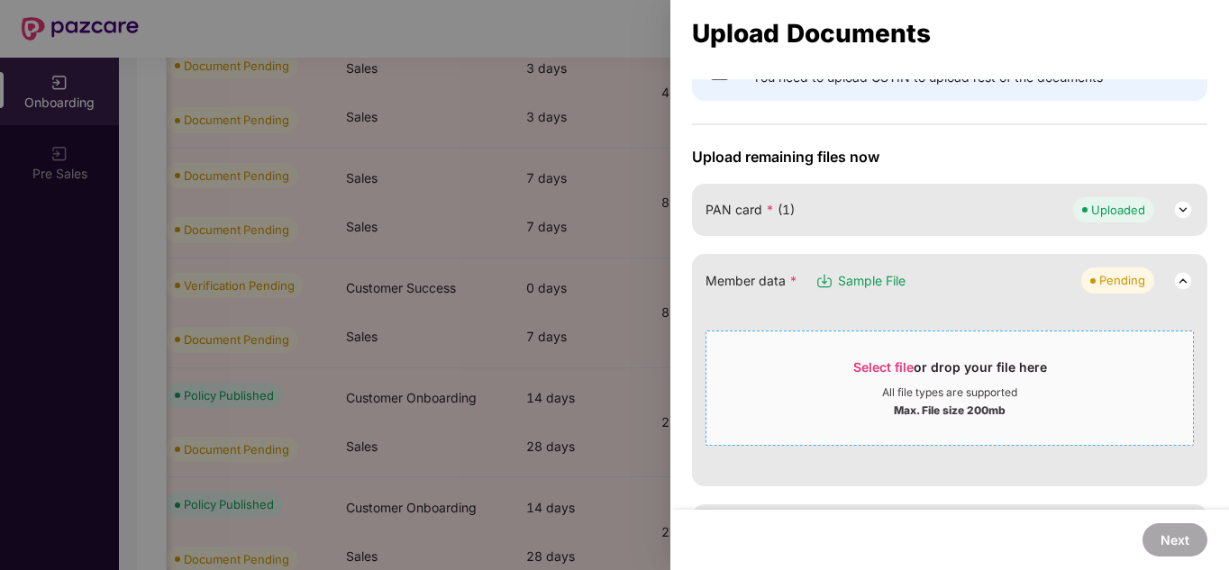
click at [844, 369] on div "Select file or drop your file here" at bounding box center [949, 372] width 486 height 27
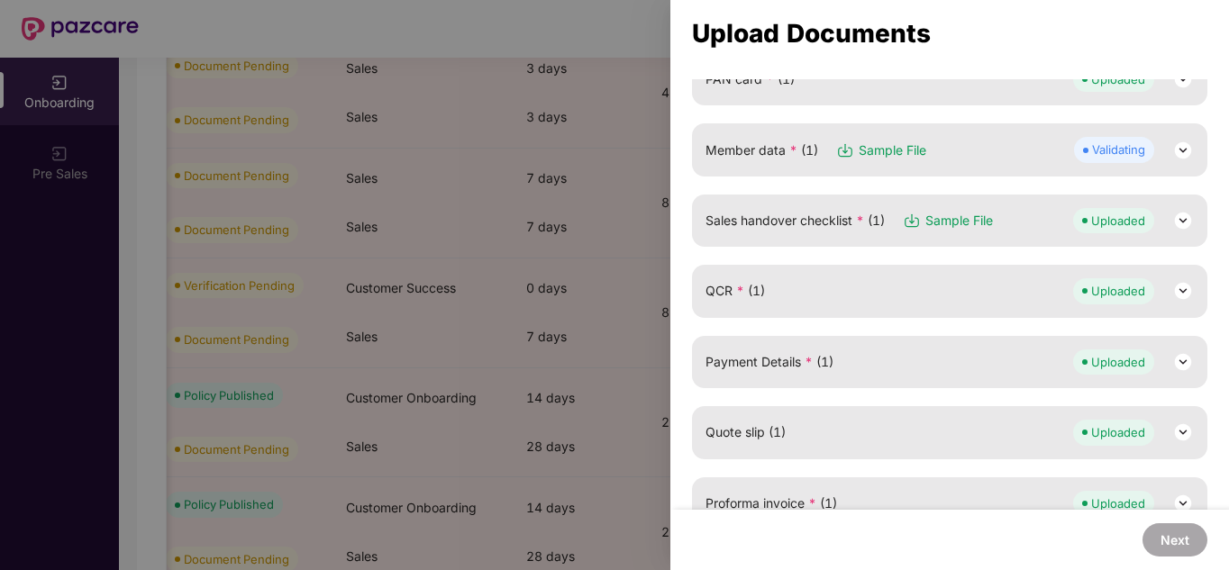
scroll to position [158, 0]
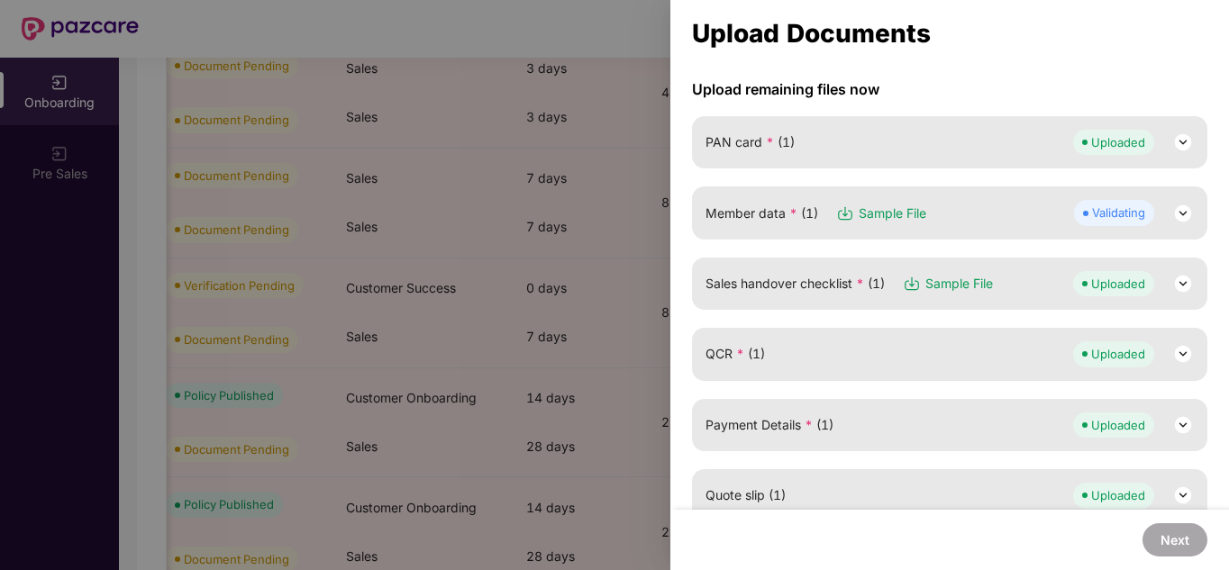
click at [1176, 215] on img at bounding box center [1183, 214] width 22 height 22
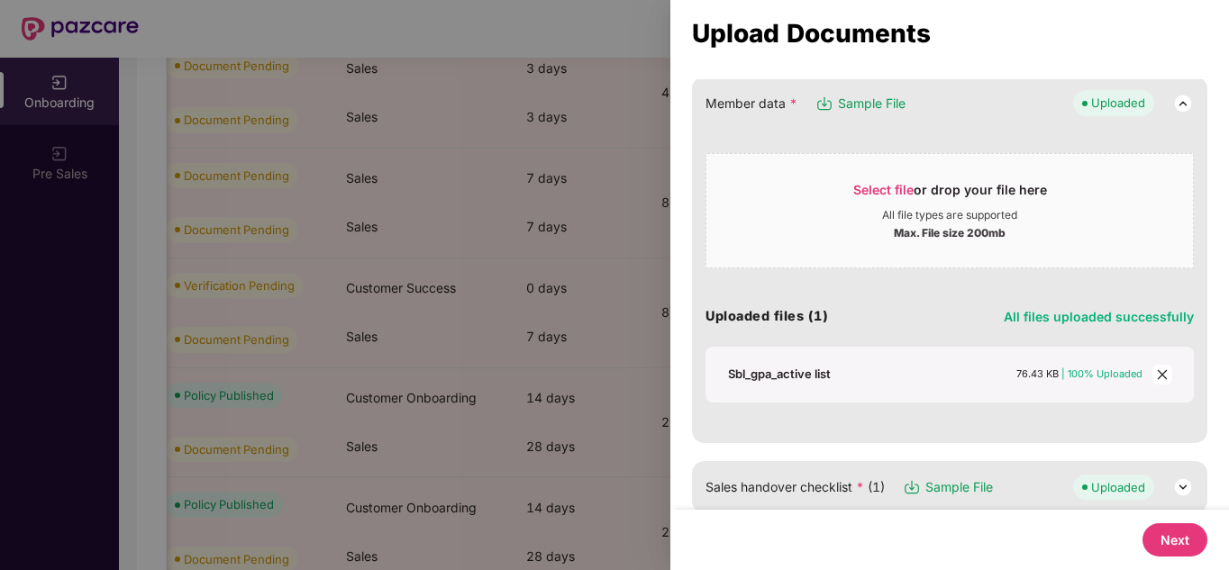
scroll to position [0, 0]
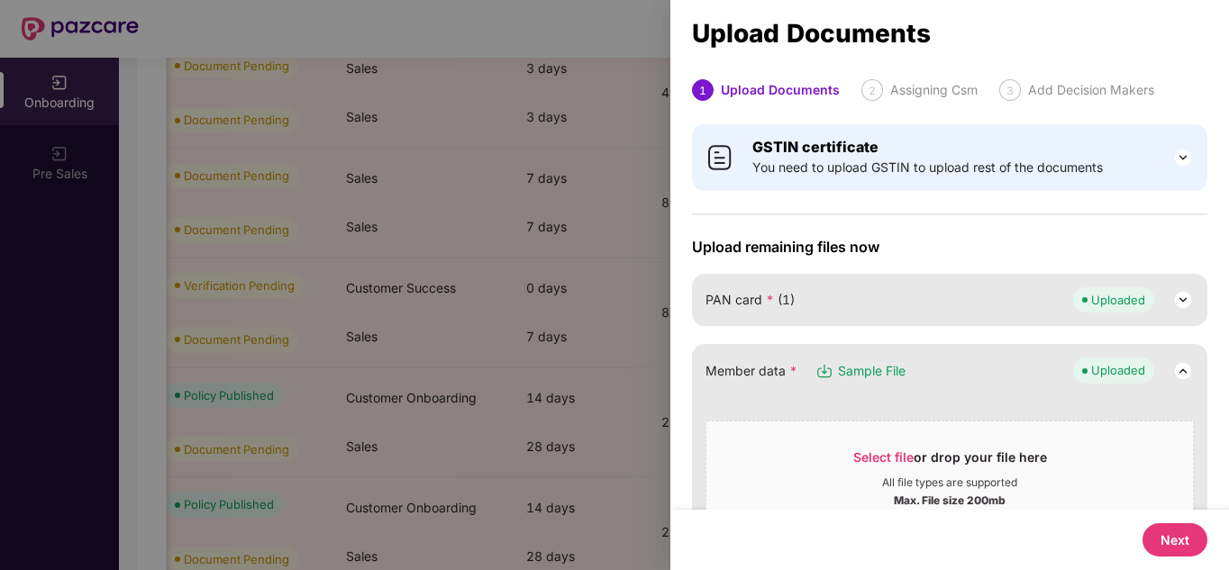
click at [1174, 538] on button "Next" at bounding box center [1174, 539] width 65 height 33
select select "**********"
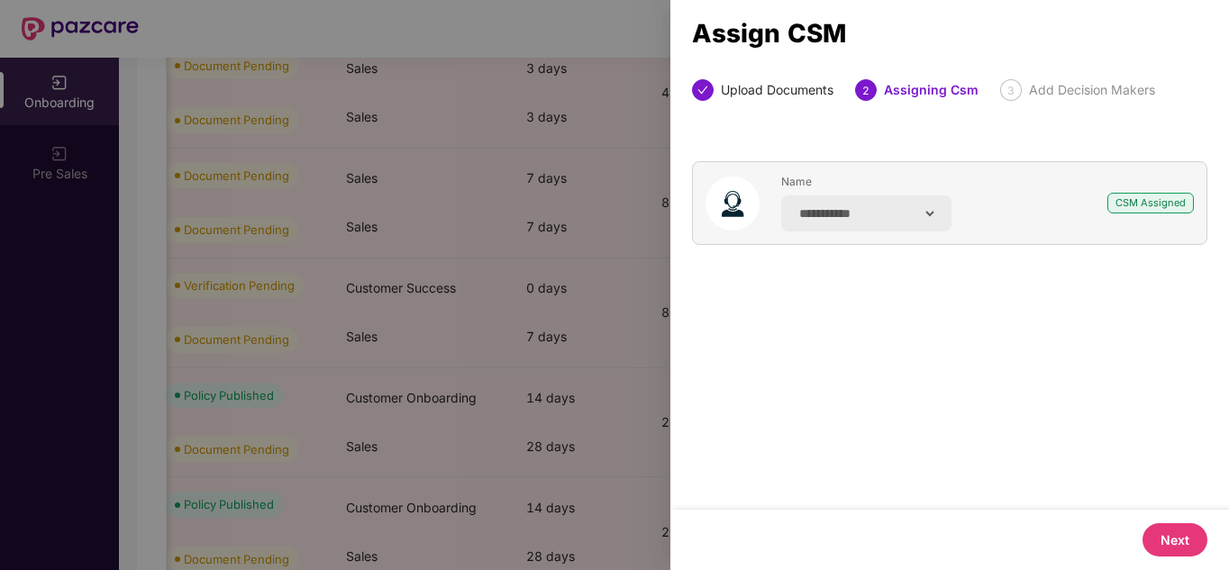
click at [1177, 533] on button "Next" at bounding box center [1174, 539] width 65 height 33
